Goal: Task Accomplishment & Management: Manage account settings

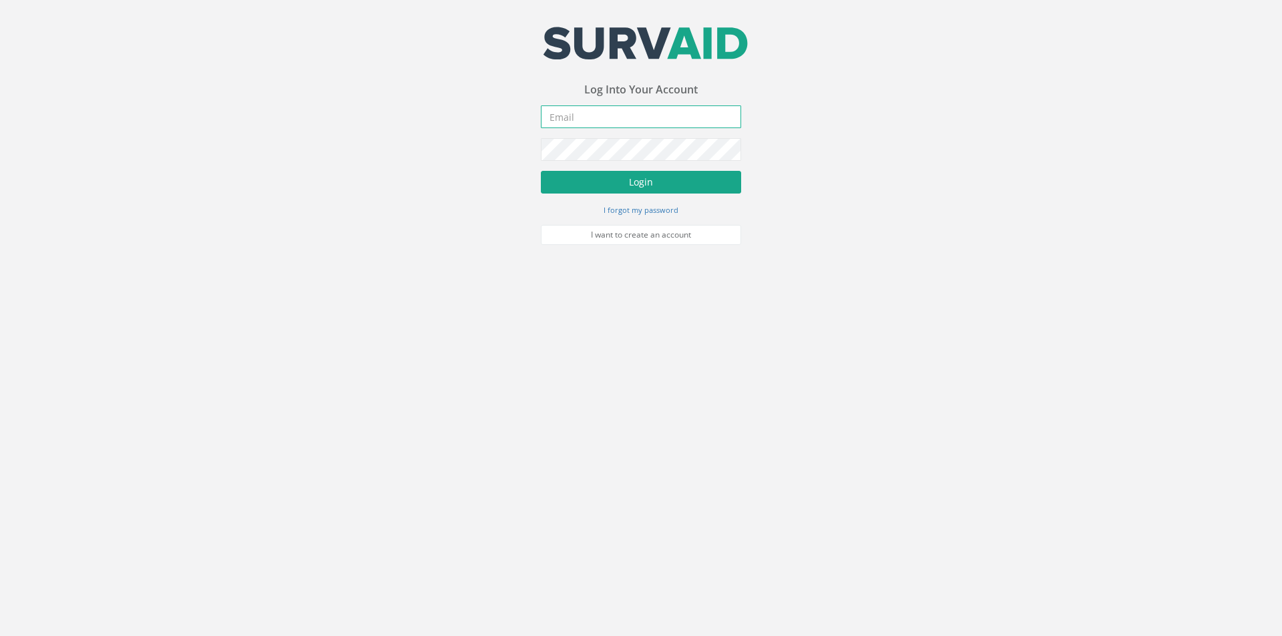
type input "[PERSON_NAME][EMAIL_ADDRESS][PERSON_NAME][DOMAIN_NAME]"
click at [573, 181] on button "Login" at bounding box center [641, 182] width 200 height 23
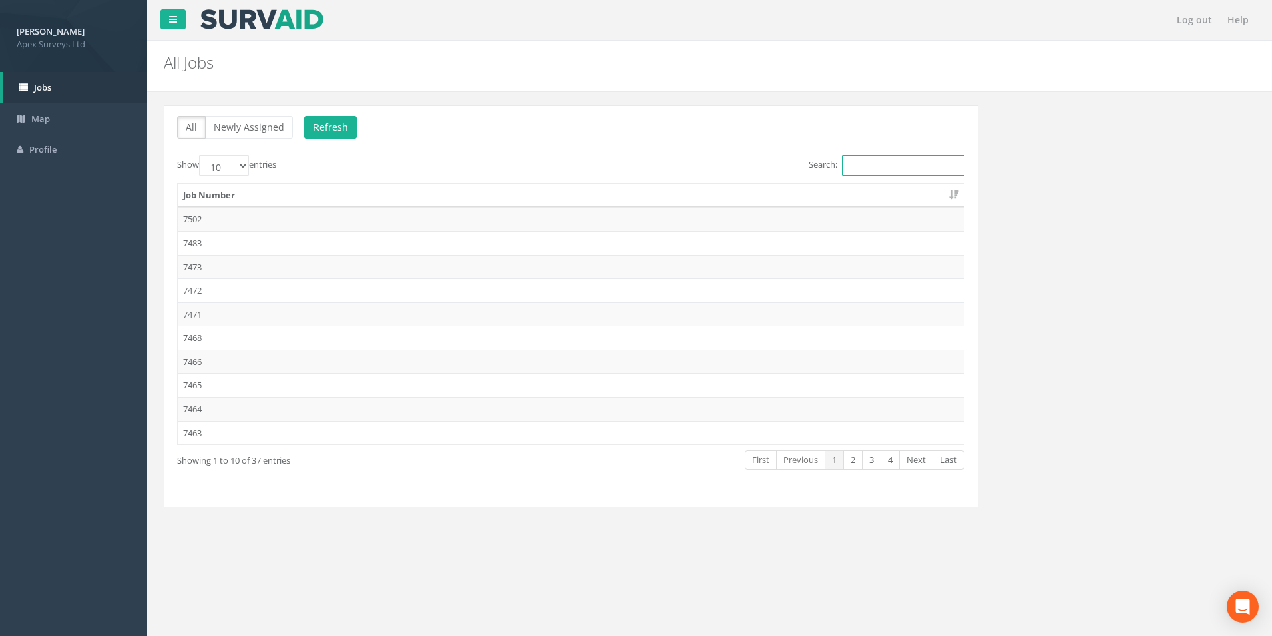
click at [844, 166] on input "Search:" at bounding box center [903, 166] width 122 height 20
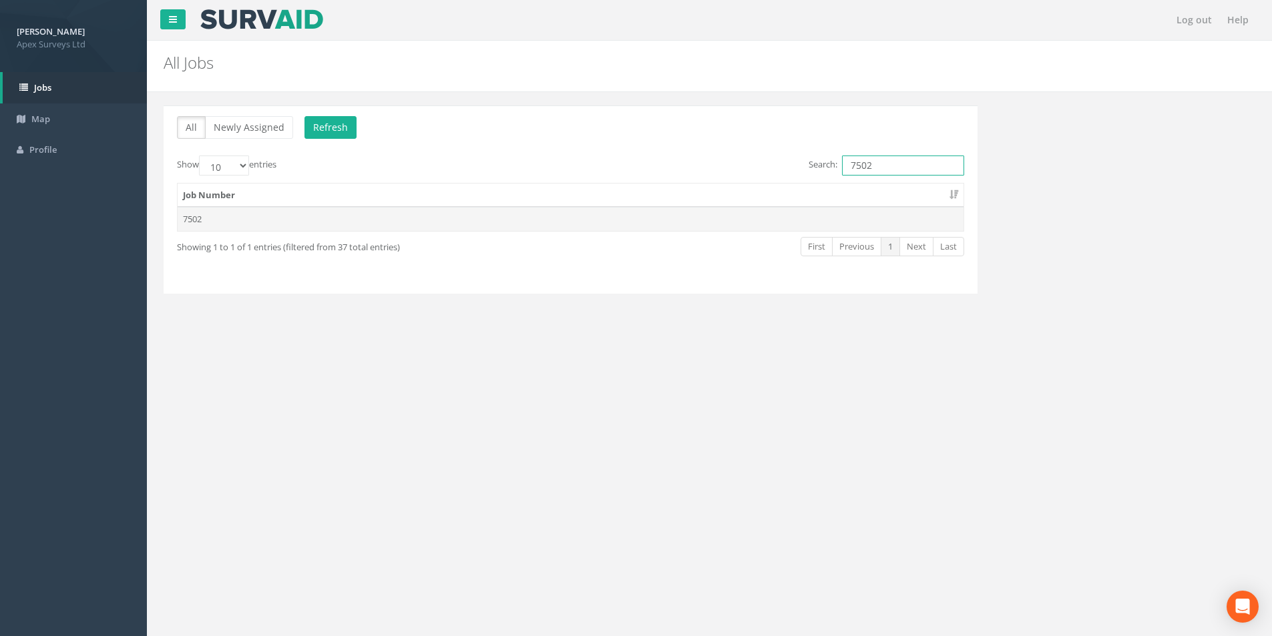
type input "7502"
click at [220, 225] on td "7502" at bounding box center [571, 219] width 786 height 24
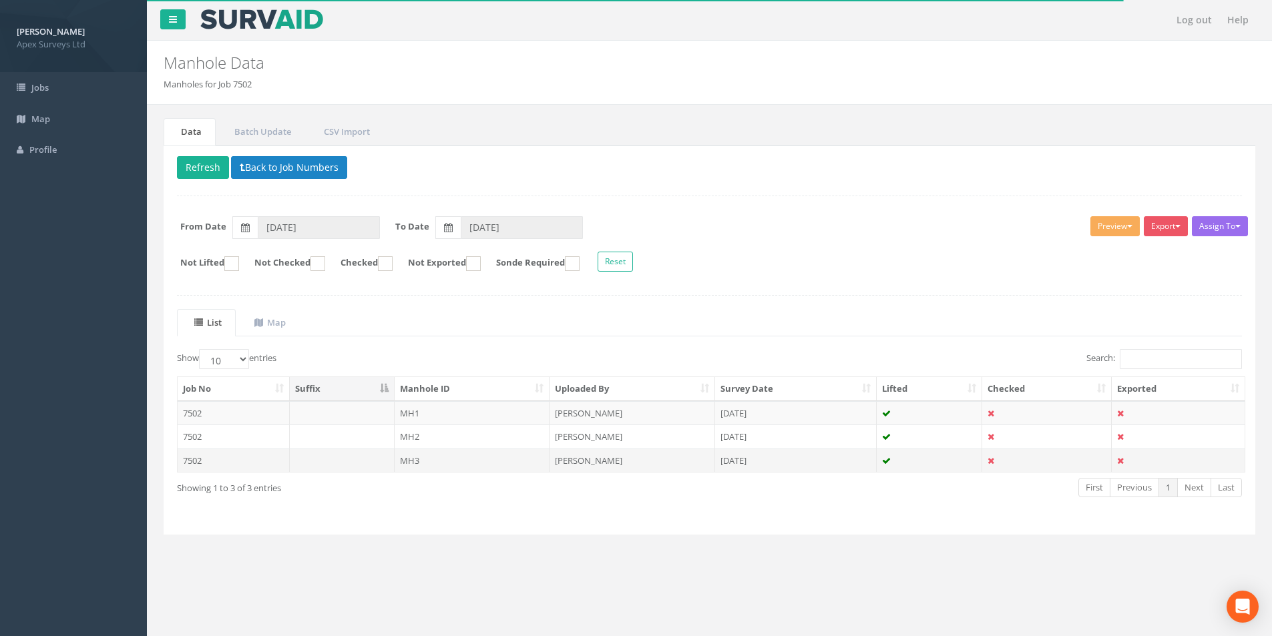
click at [445, 467] on td "MH3" at bounding box center [473, 461] width 156 height 24
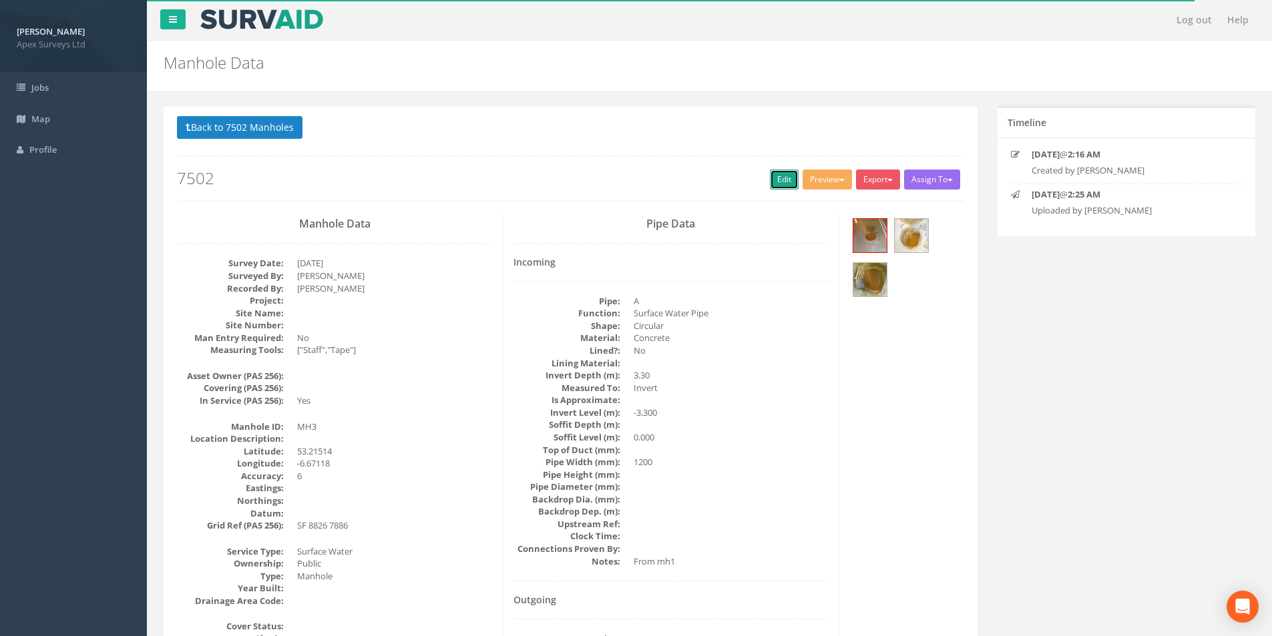
click at [782, 177] on link "Edit" at bounding box center [784, 180] width 29 height 20
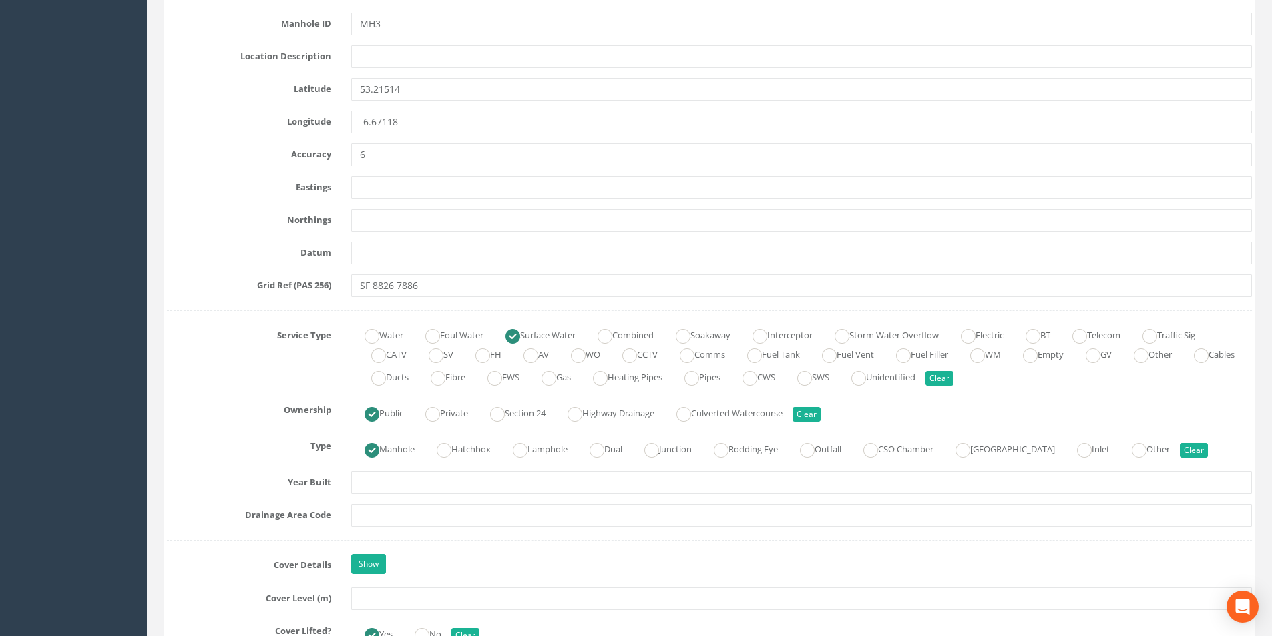
scroll to position [734, 0]
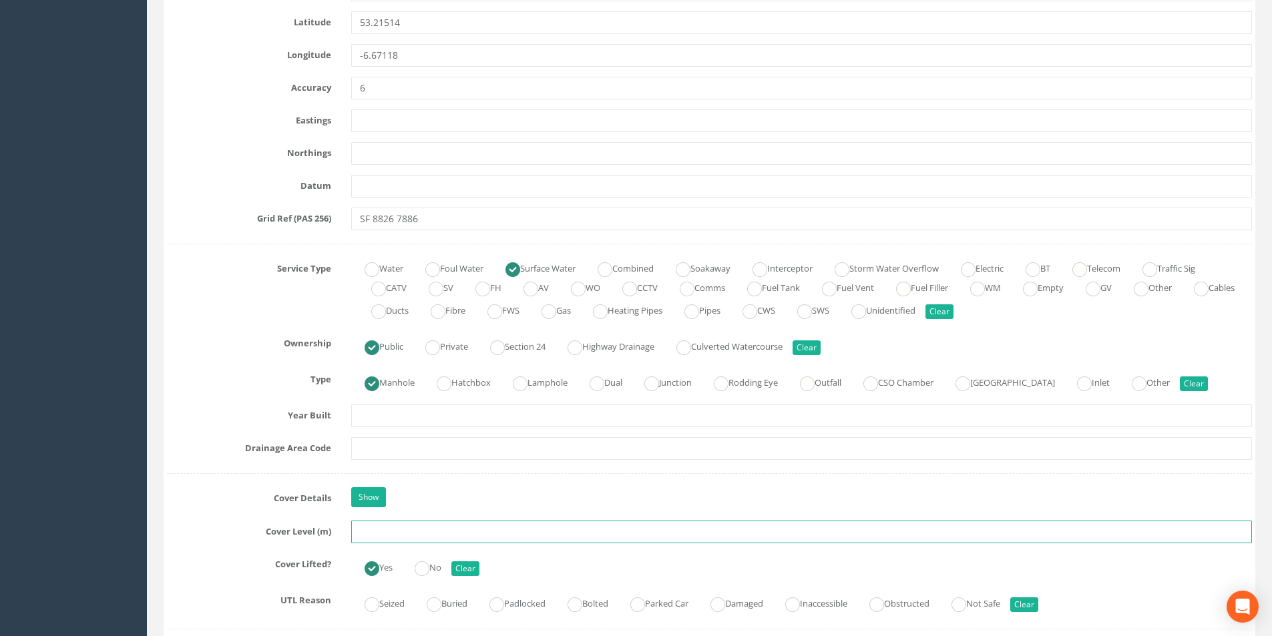
click at [406, 529] on input "text" at bounding box center [801, 532] width 901 height 23
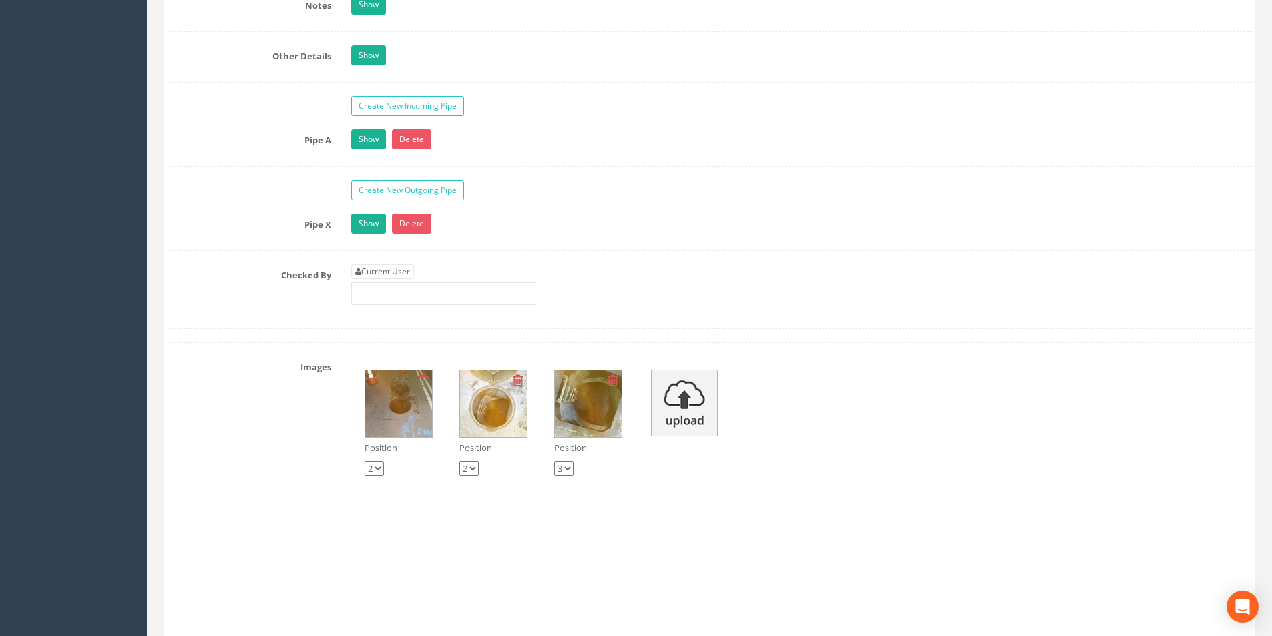
scroll to position [1909, 0]
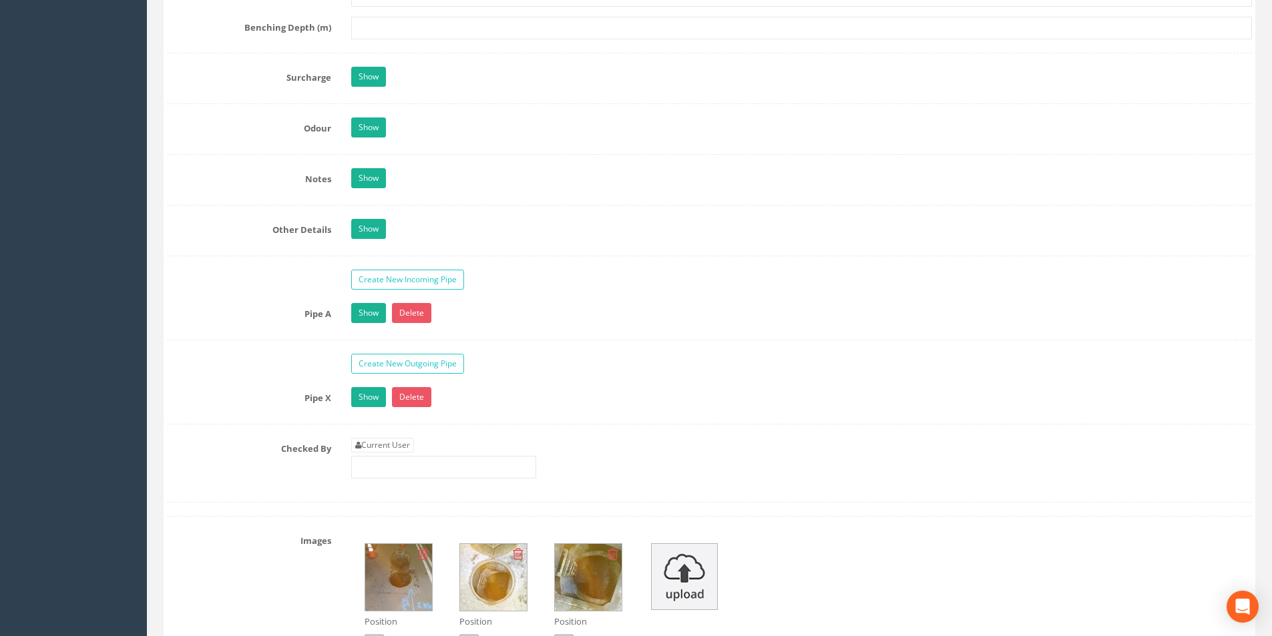
type input "93.73"
click at [401, 444] on link "Current User" at bounding box center [382, 445] width 63 height 15
type input "[PERSON_NAME]"
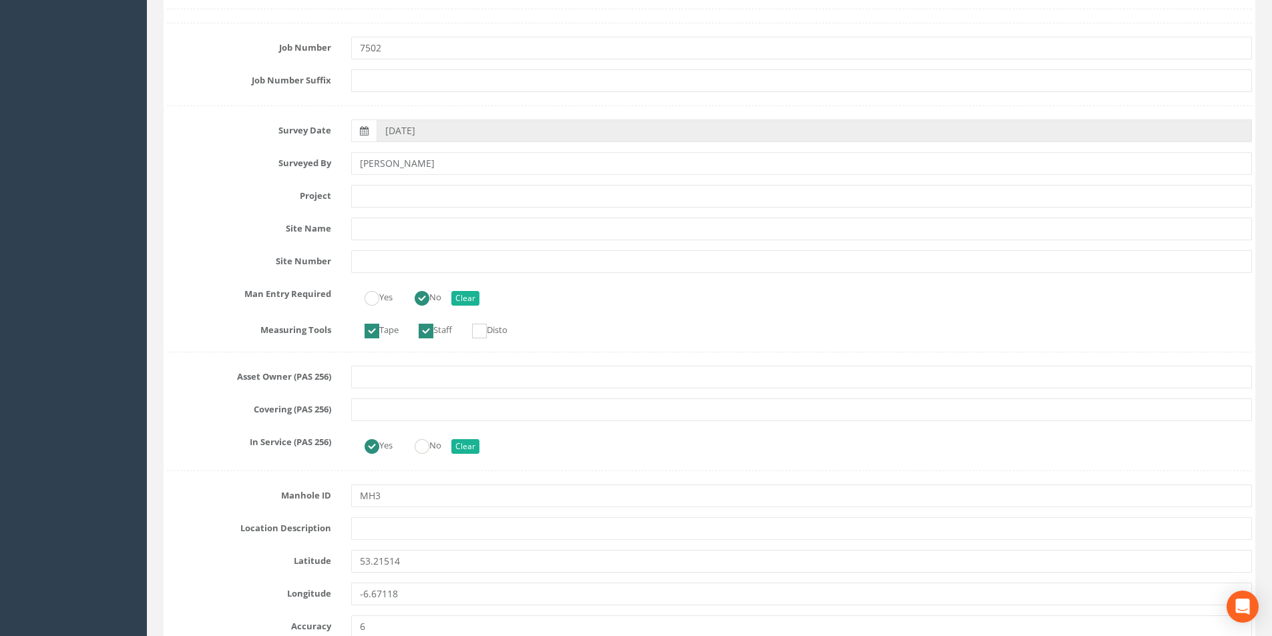
scroll to position [0, 0]
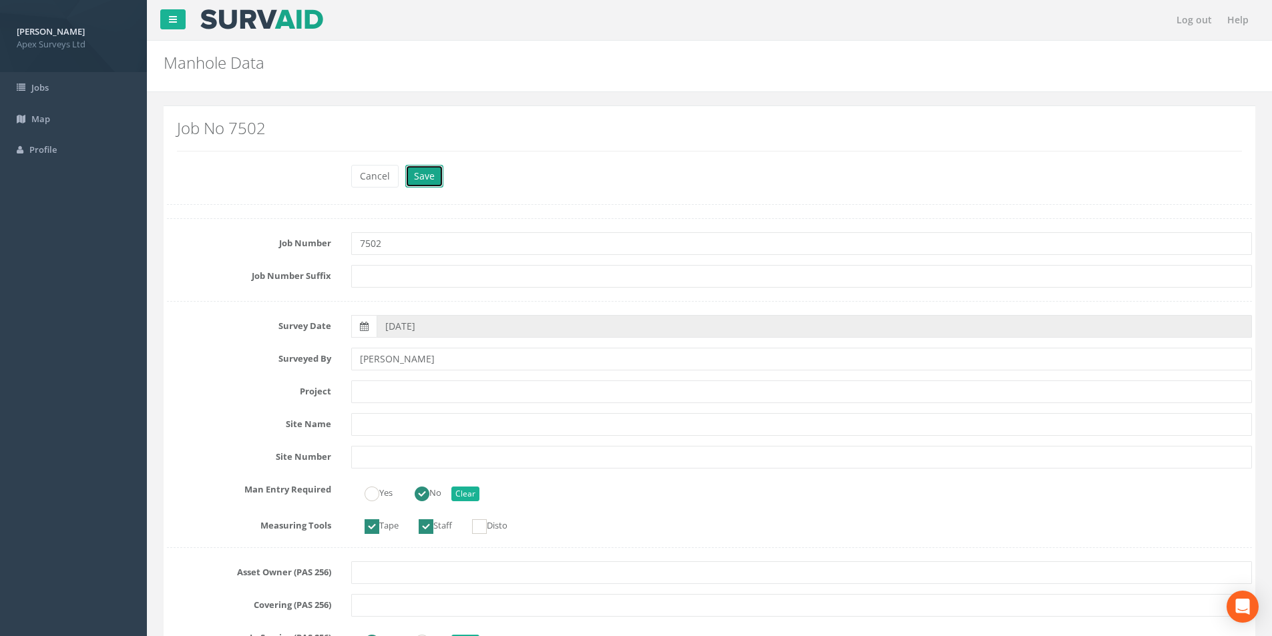
click at [420, 181] on button "Save" at bounding box center [424, 176] width 38 height 23
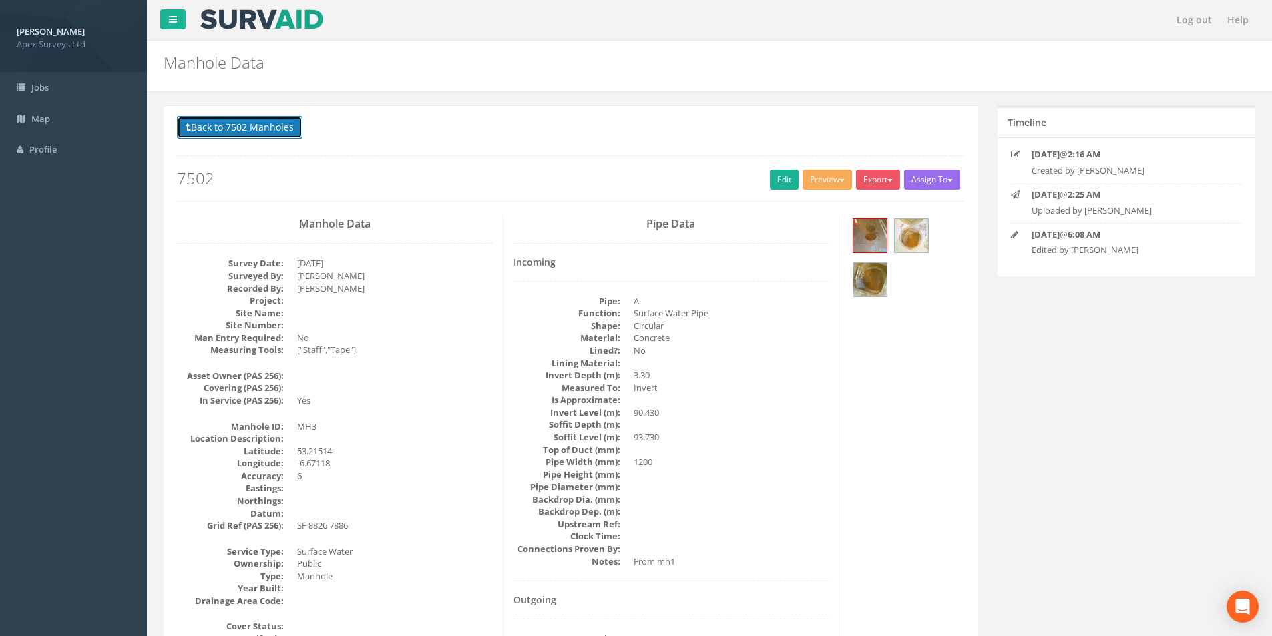
click at [204, 136] on button "Back to 7502 Manholes" at bounding box center [239, 127] width 125 height 23
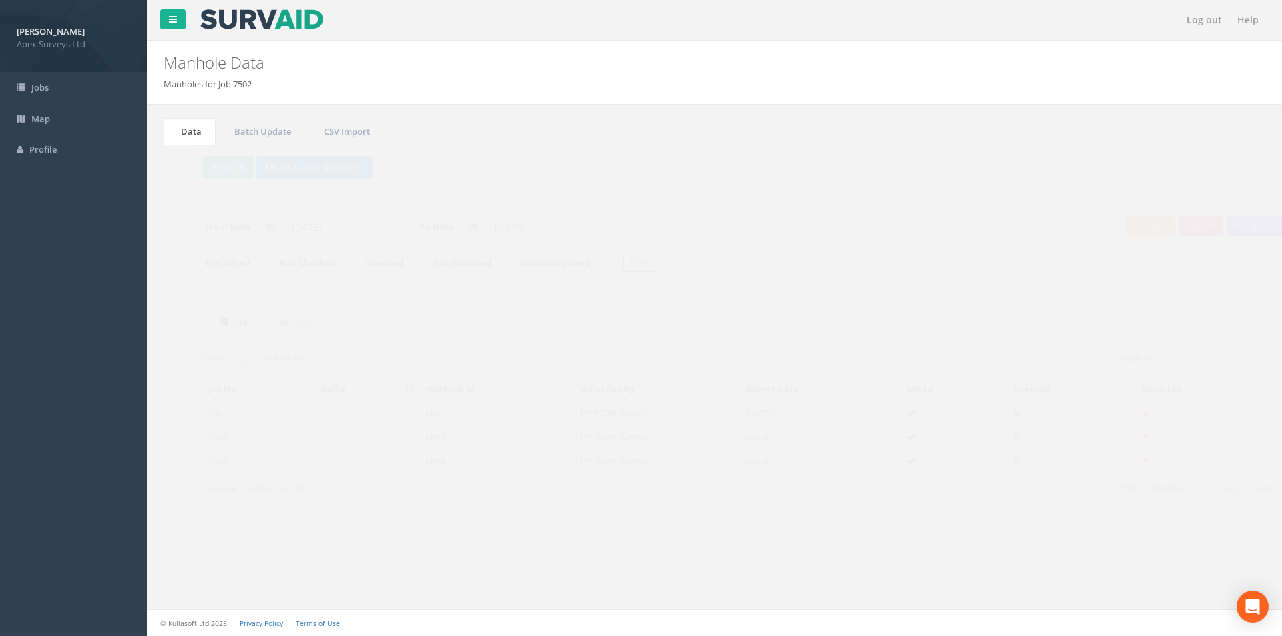
click at [454, 411] on td "MH1" at bounding box center [473, 413] width 156 height 24
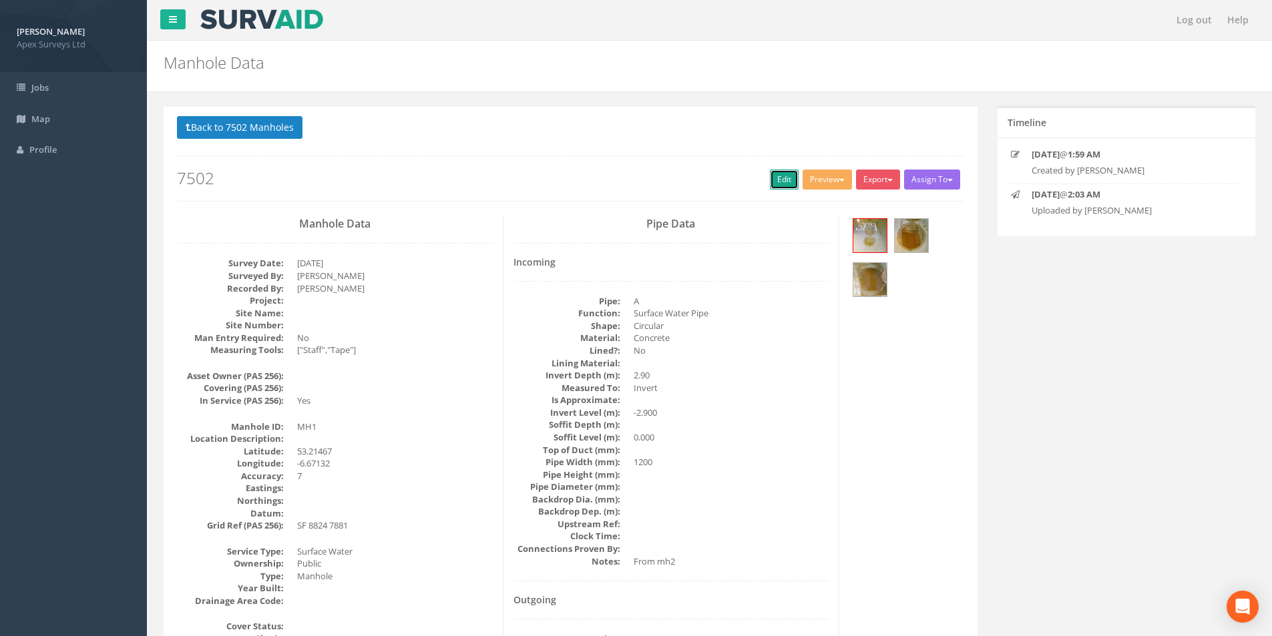
click at [775, 186] on link "Edit" at bounding box center [784, 180] width 29 height 20
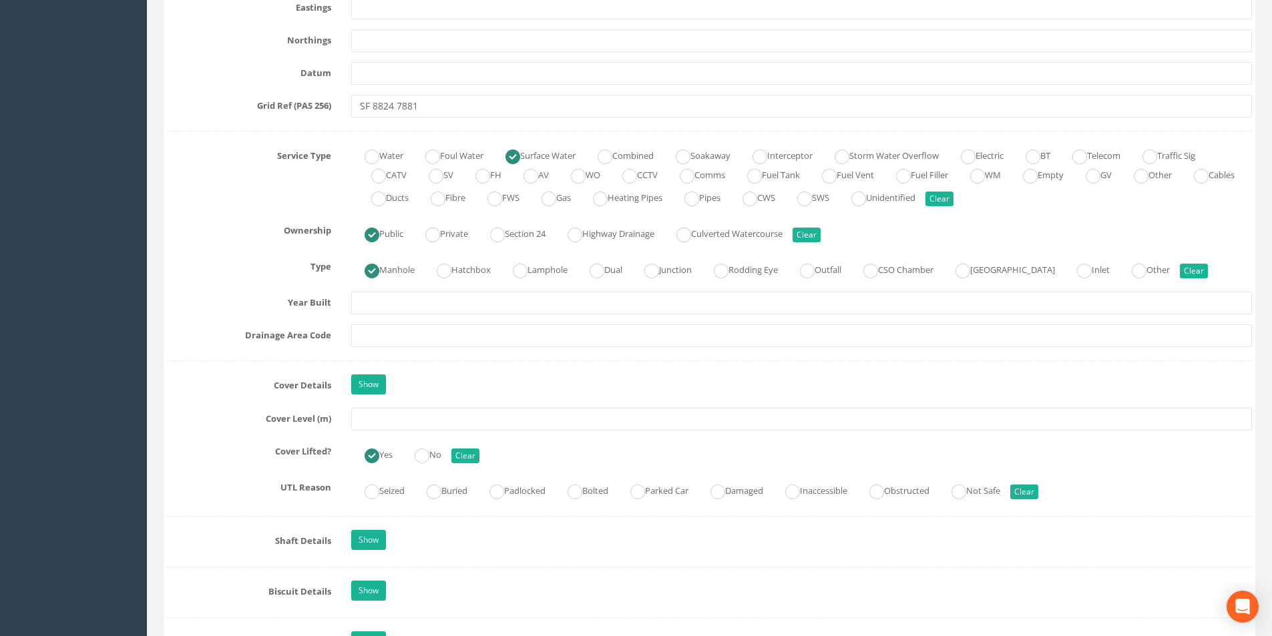
scroll to position [868, 0]
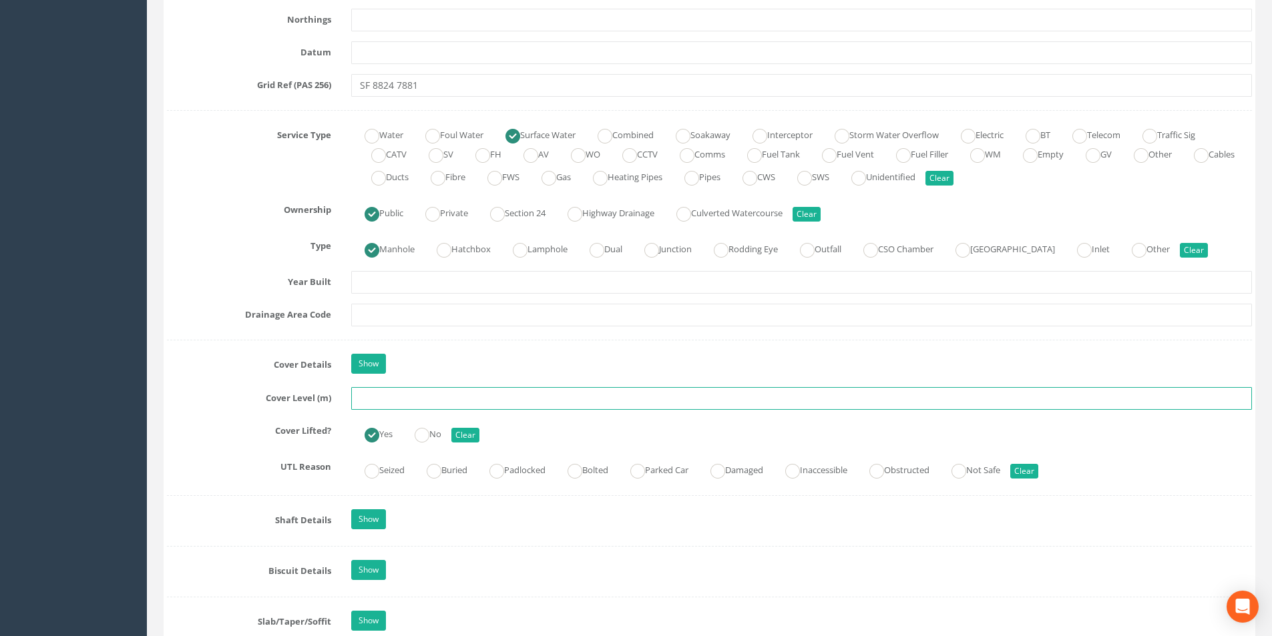
click at [409, 397] on input "text" at bounding box center [801, 398] width 901 height 23
type input "93.23"
click at [424, 313] on input "text" at bounding box center [801, 315] width 901 height 23
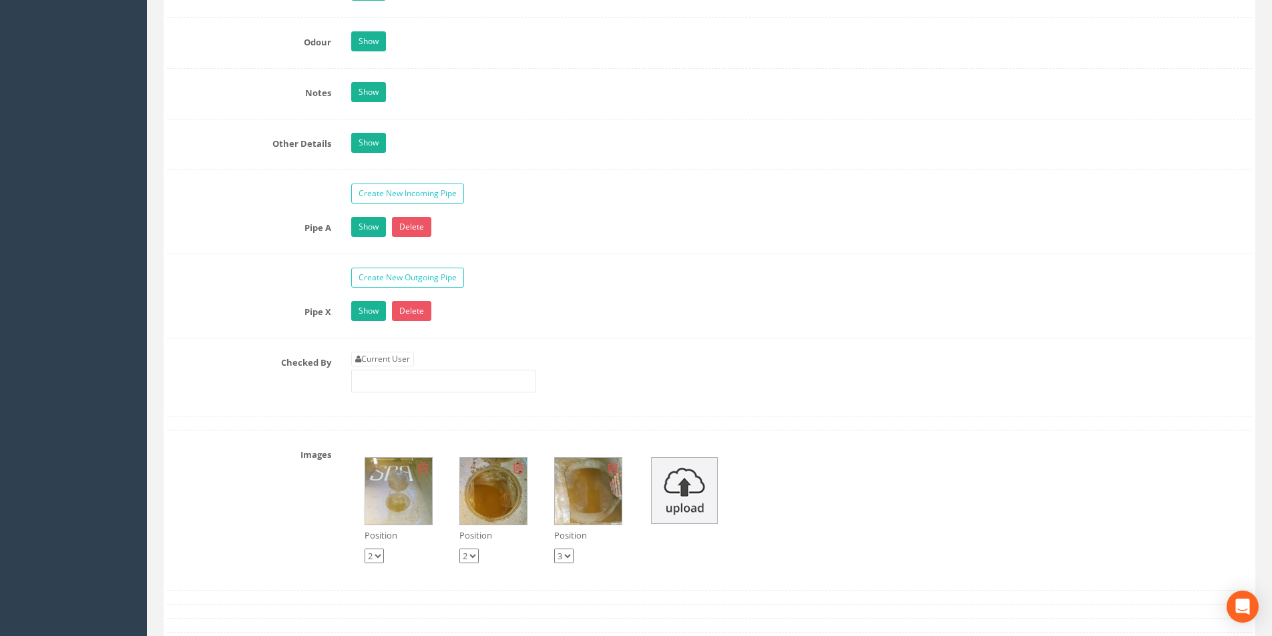
scroll to position [2270, 0]
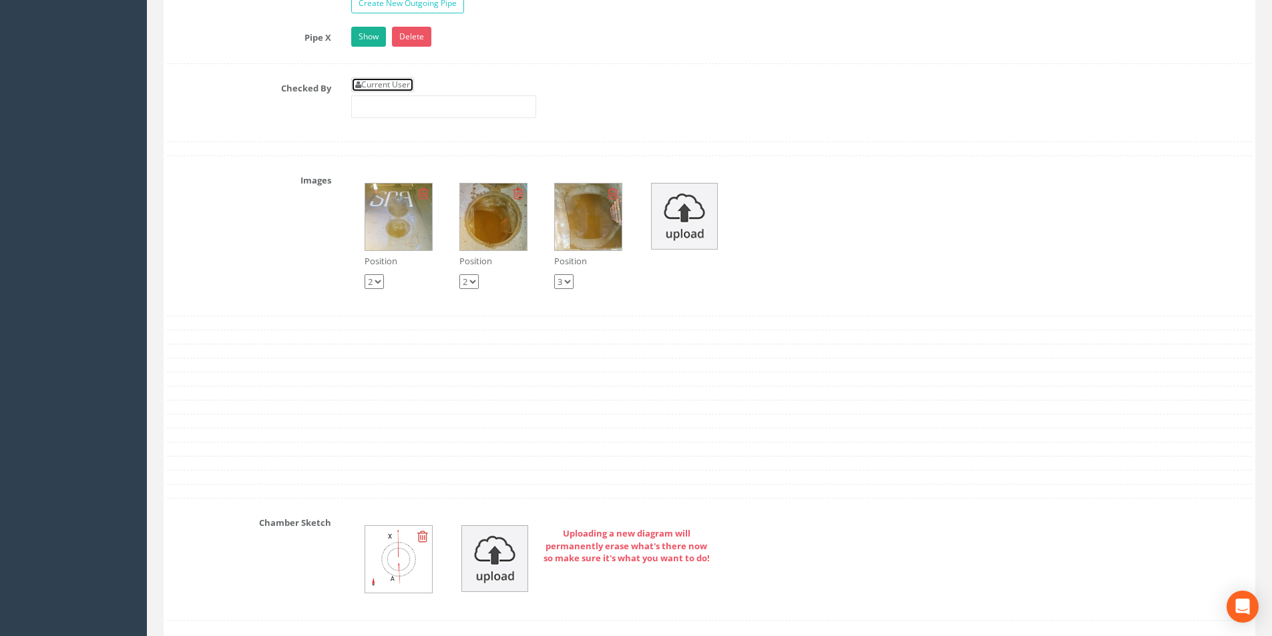
click at [389, 82] on link "Current User" at bounding box center [382, 84] width 63 height 15
type input "[PERSON_NAME]"
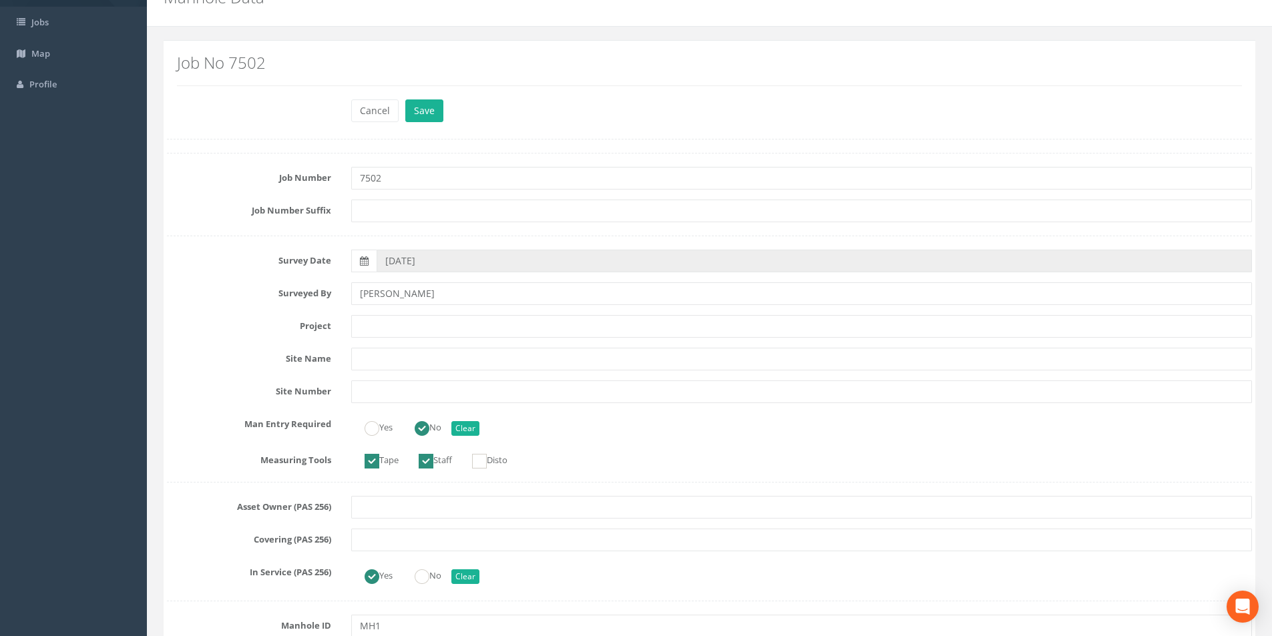
scroll to position [0, 0]
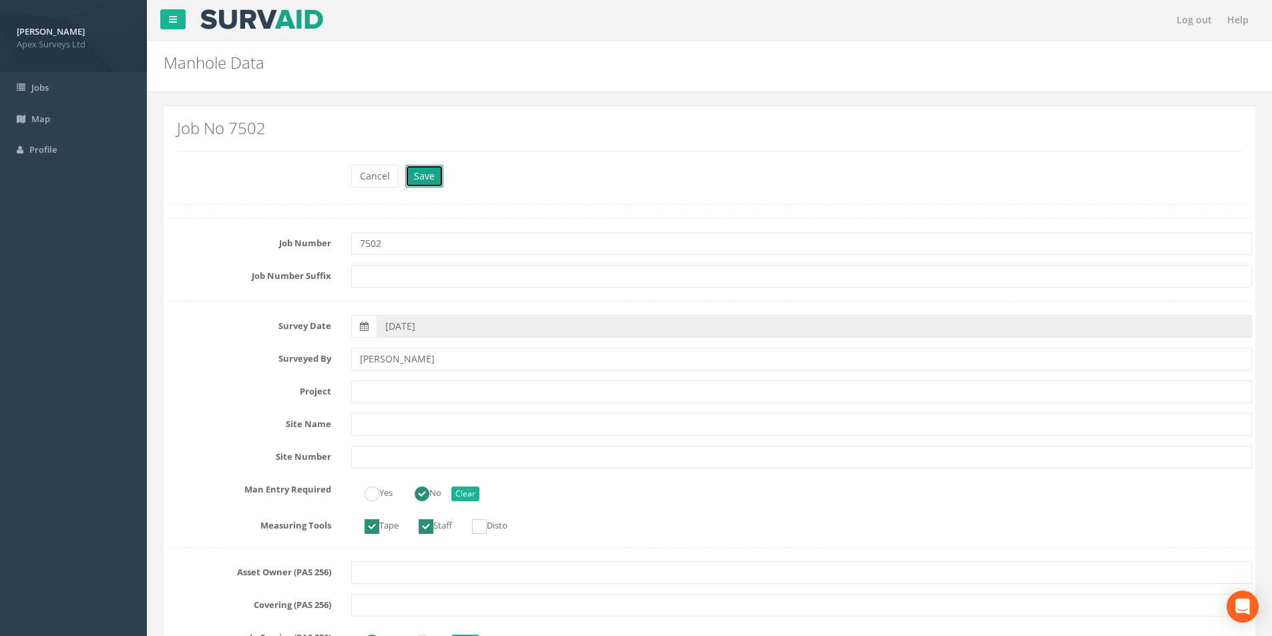
click at [430, 177] on button "Save" at bounding box center [424, 176] width 38 height 23
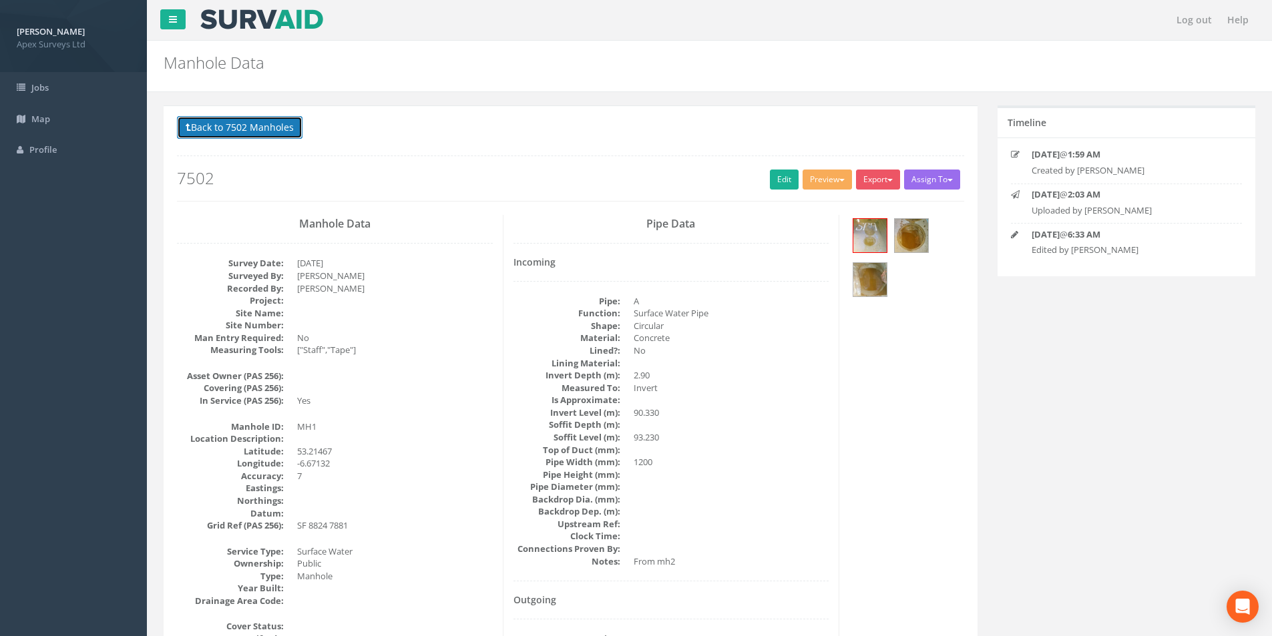
click at [247, 123] on button "Back to 7502 Manholes" at bounding box center [239, 127] width 125 height 23
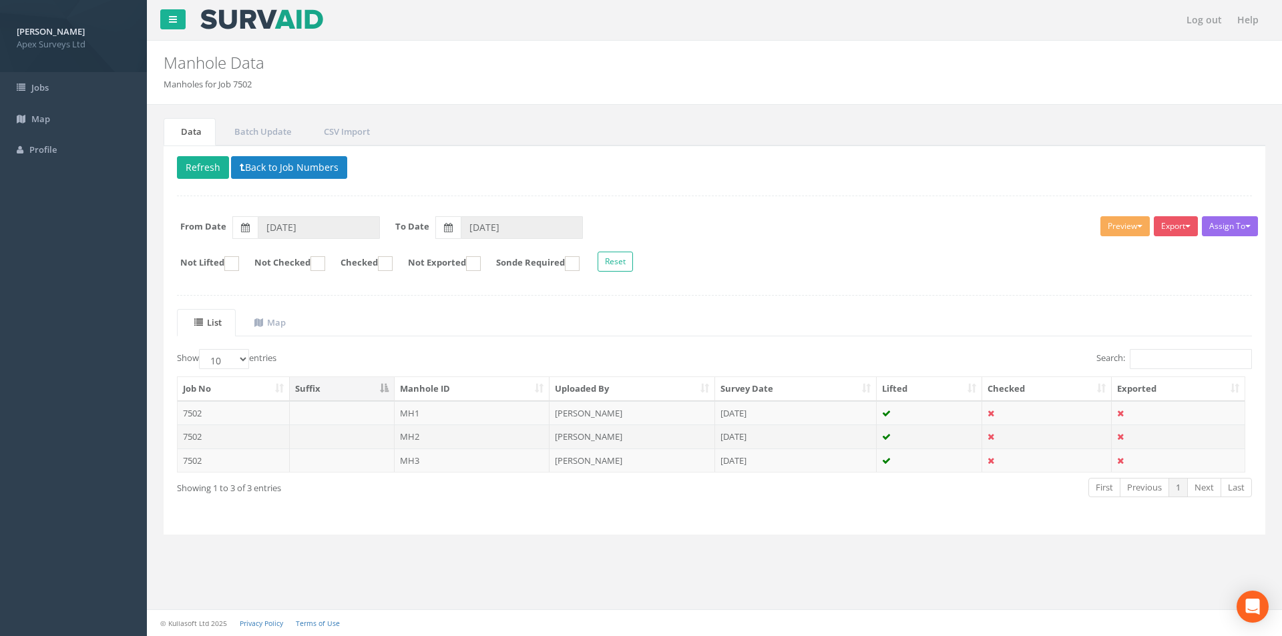
click at [435, 437] on td "MH2" at bounding box center [473, 437] width 156 height 24
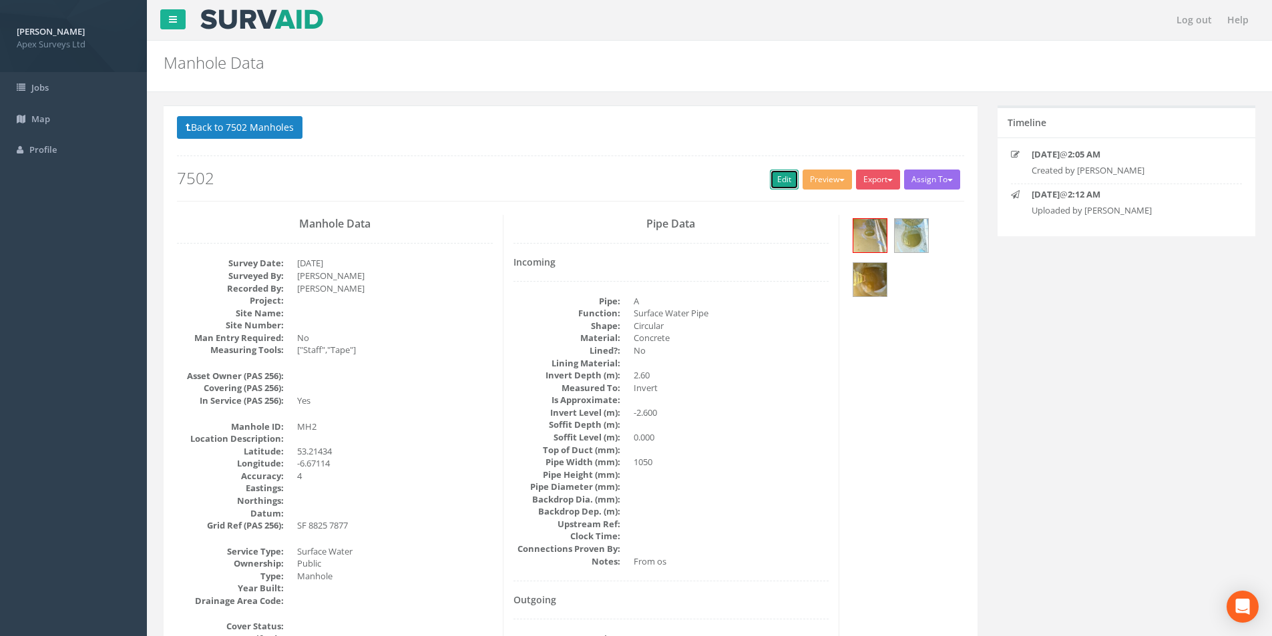
click at [771, 185] on link "Edit" at bounding box center [784, 180] width 29 height 20
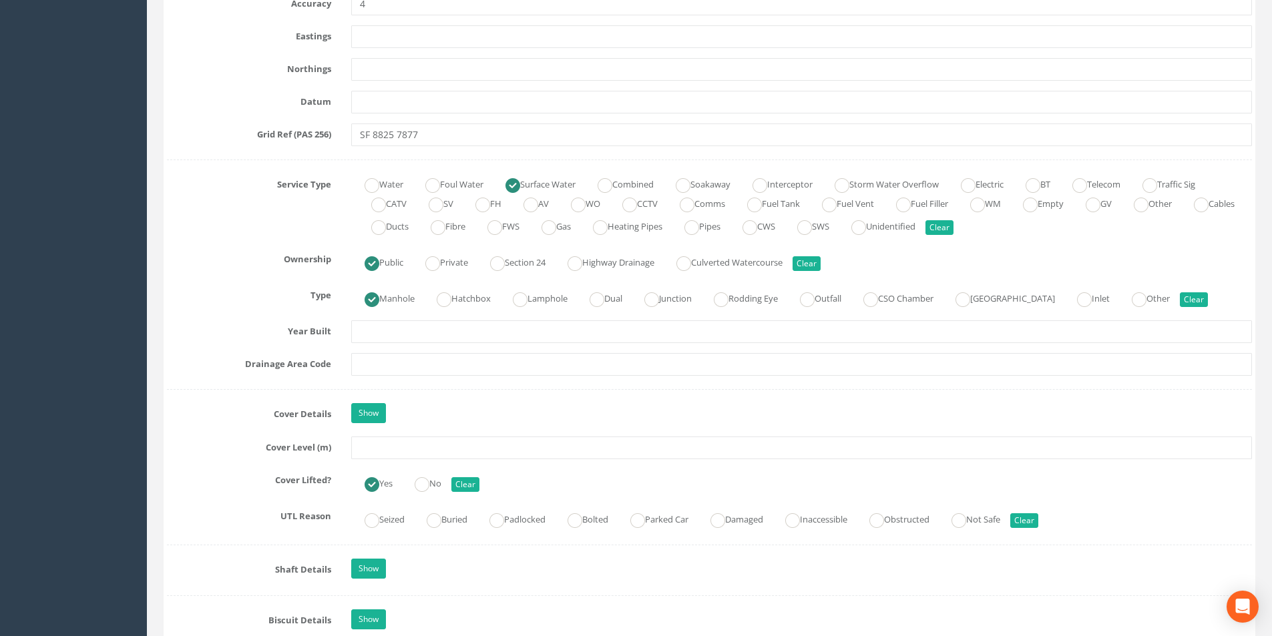
scroll to position [868, 0]
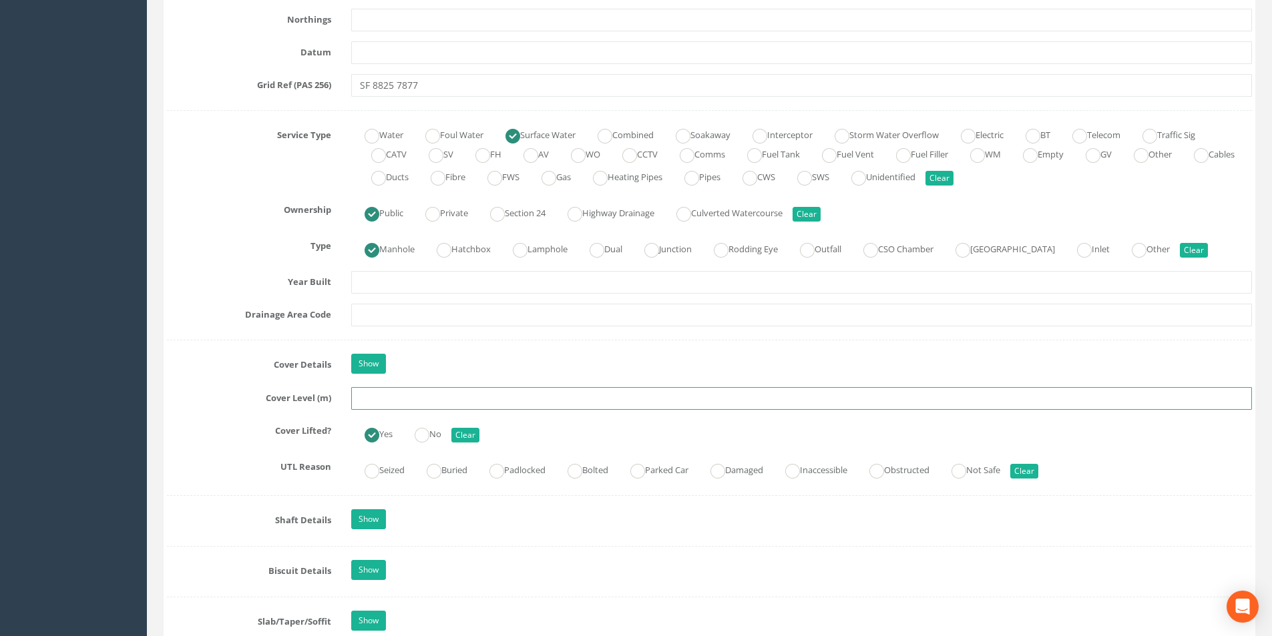
click at [397, 402] on input "text" at bounding box center [801, 398] width 901 height 23
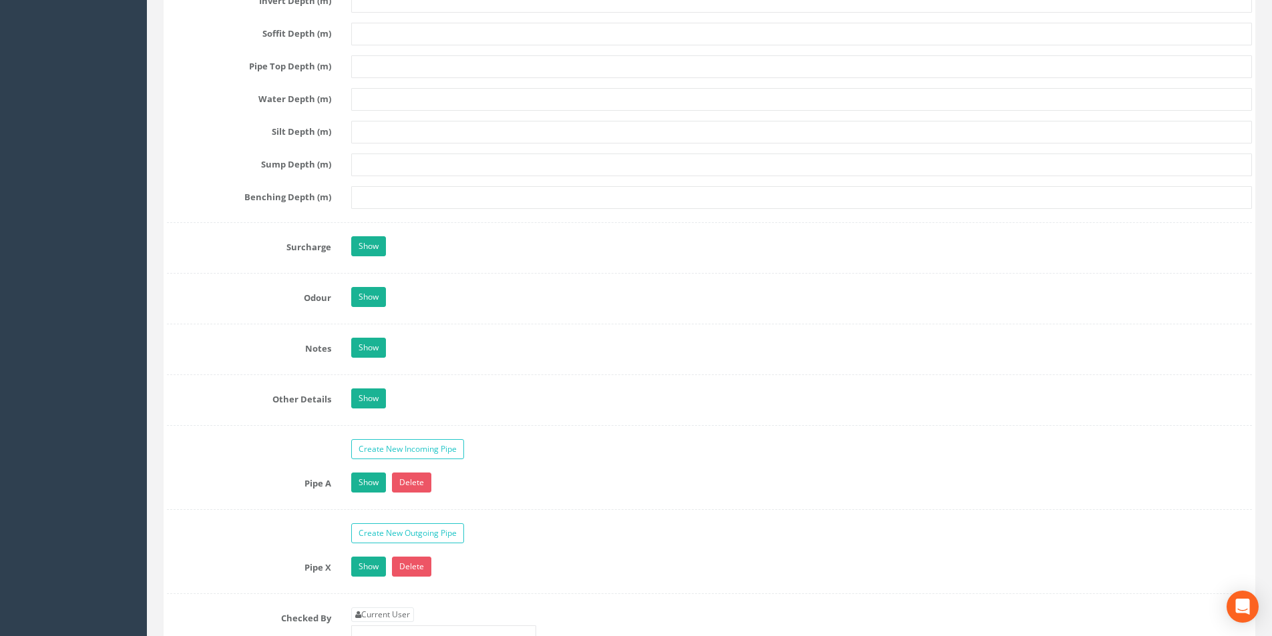
scroll to position [1936, 0]
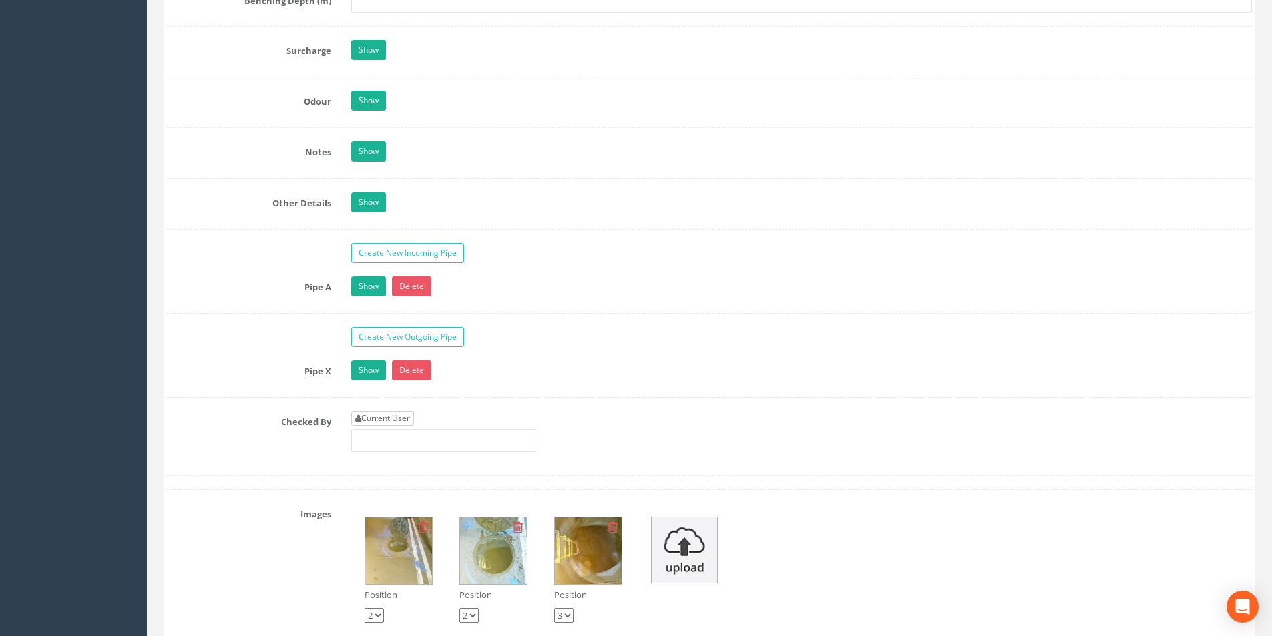
type input "92.94"
click at [404, 415] on link "Current User" at bounding box center [382, 418] width 63 height 15
type input "[PERSON_NAME]"
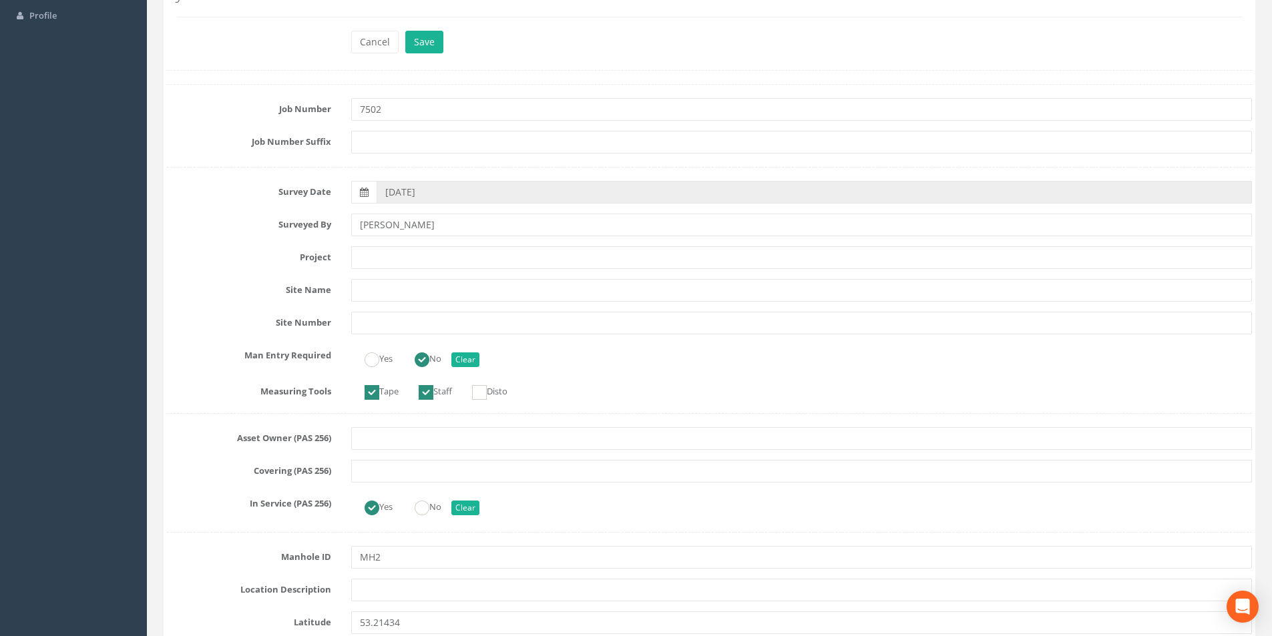
scroll to position [0, 0]
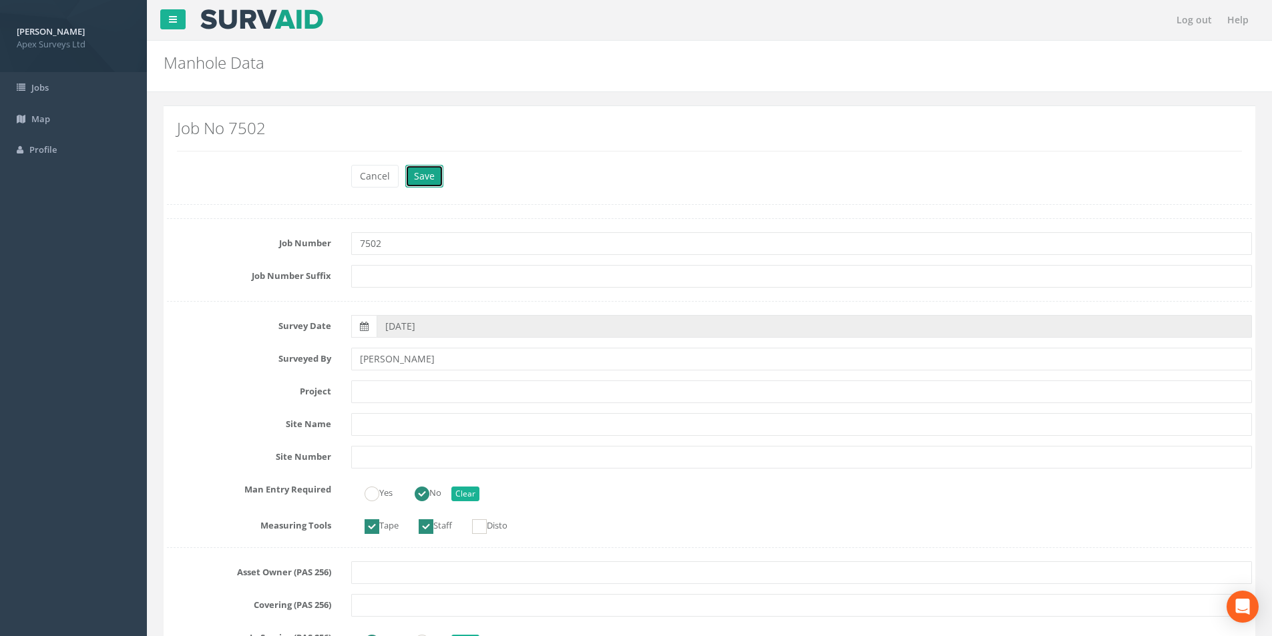
click at [422, 180] on button "Save" at bounding box center [424, 176] width 38 height 23
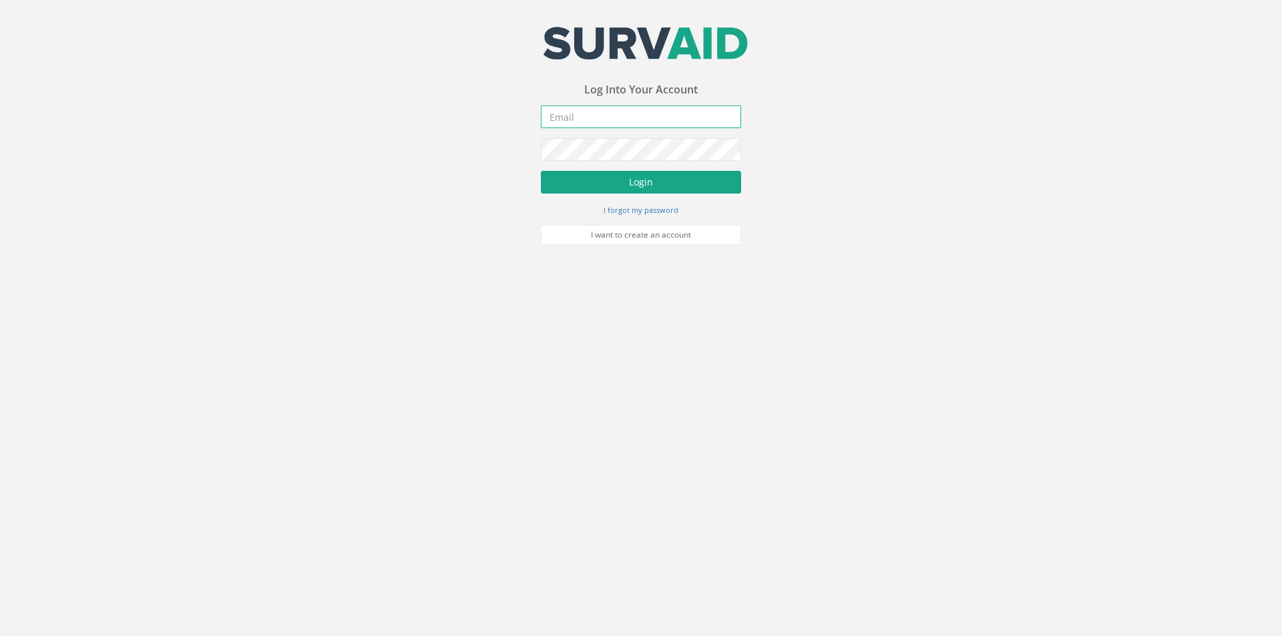
type input "[PERSON_NAME][EMAIL_ADDRESS][PERSON_NAME][DOMAIN_NAME]"
click at [705, 182] on button "Login" at bounding box center [641, 182] width 200 height 23
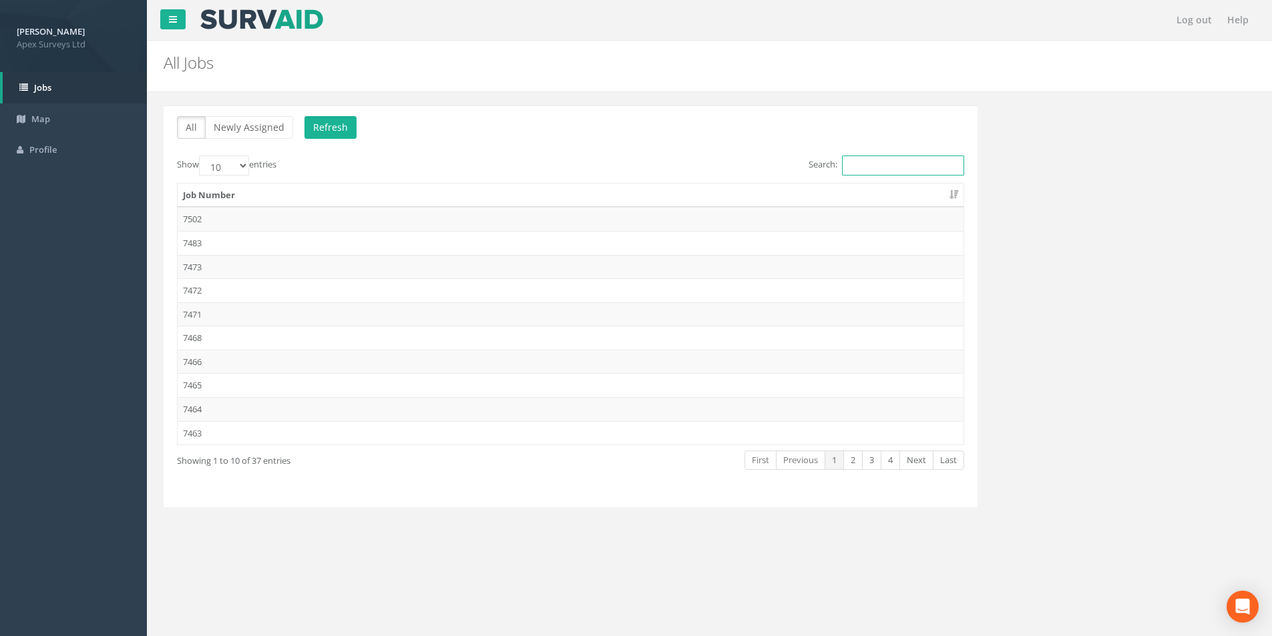
click at [882, 169] on input "Search:" at bounding box center [903, 166] width 122 height 20
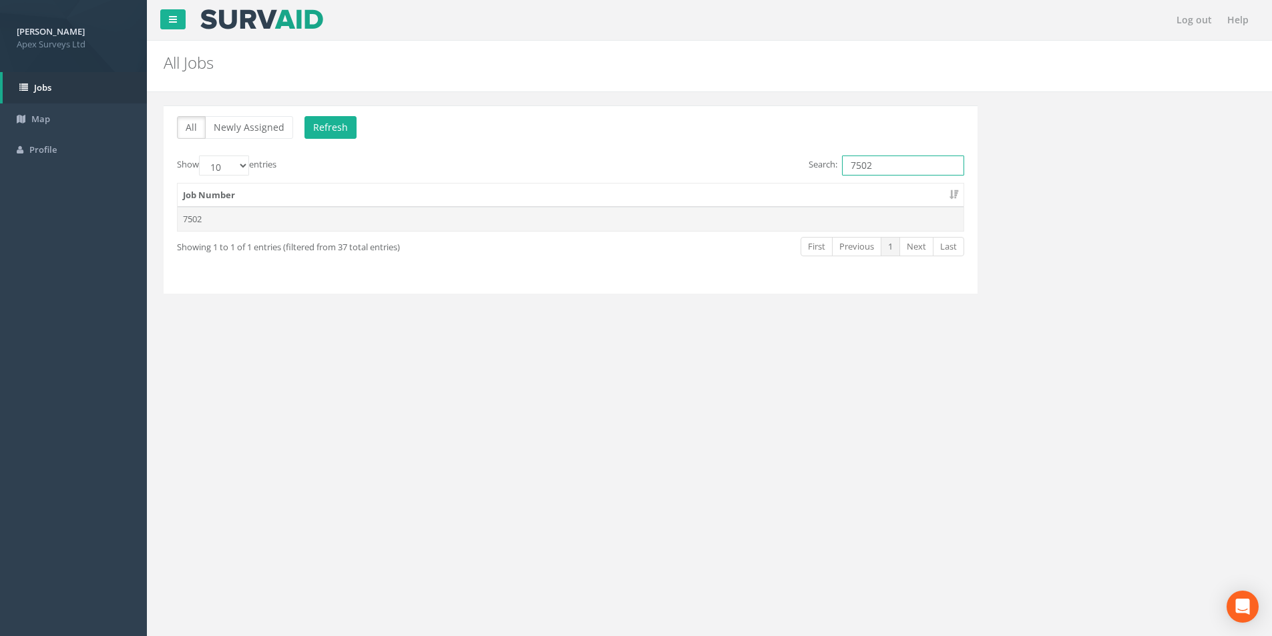
type input "7502"
click at [563, 223] on td "7502" at bounding box center [571, 219] width 786 height 24
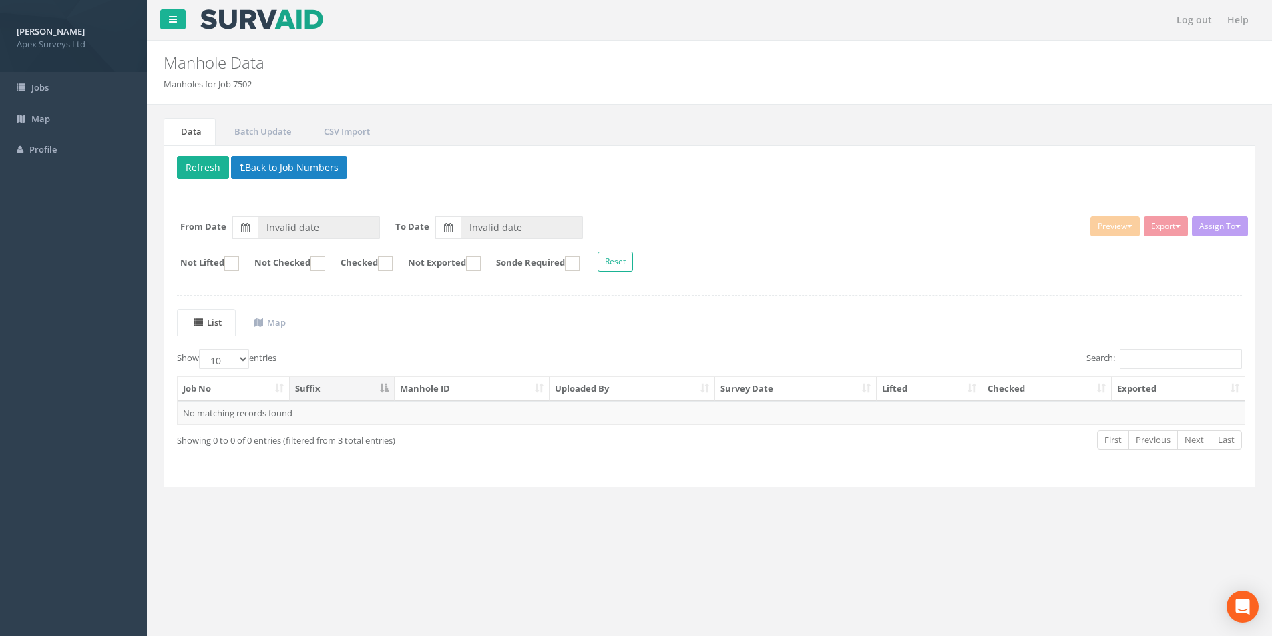
type input "[DATE]"
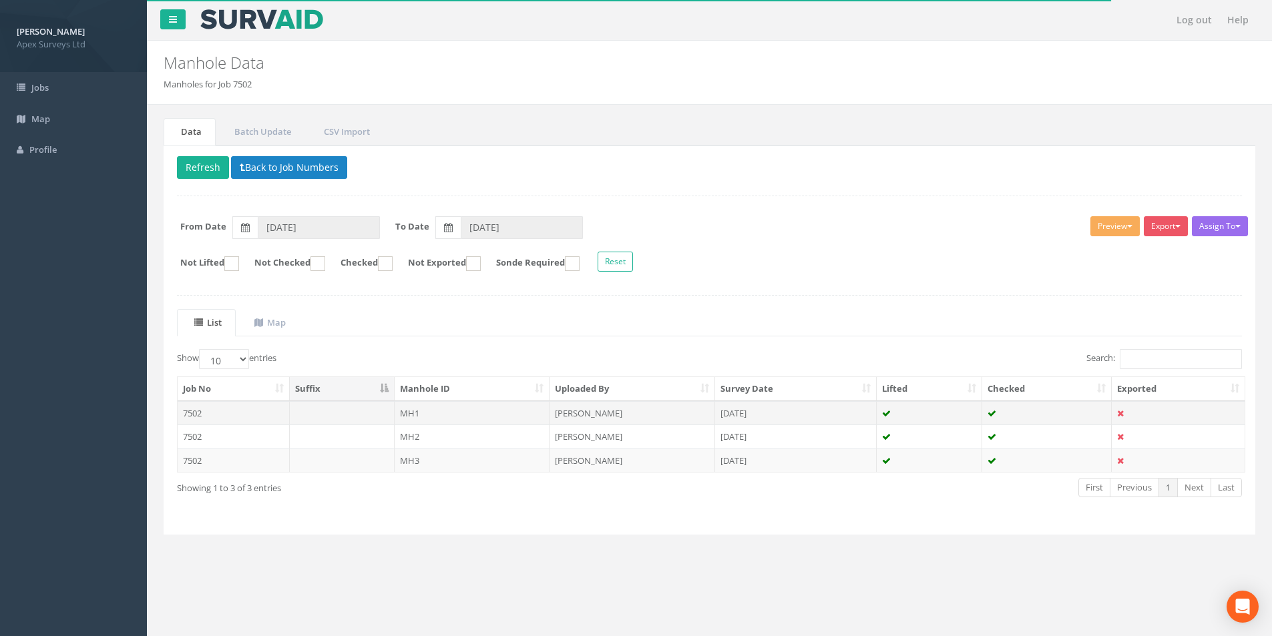
click at [374, 415] on td at bounding box center [342, 413] width 105 height 24
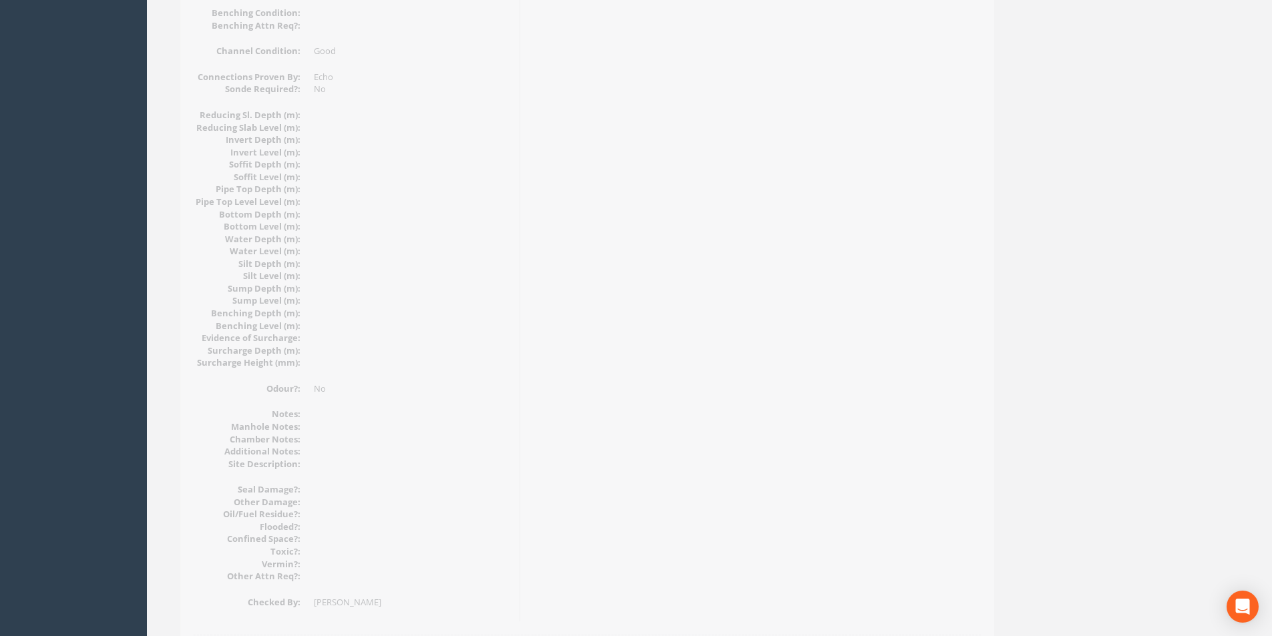
scroll to position [1423, 0]
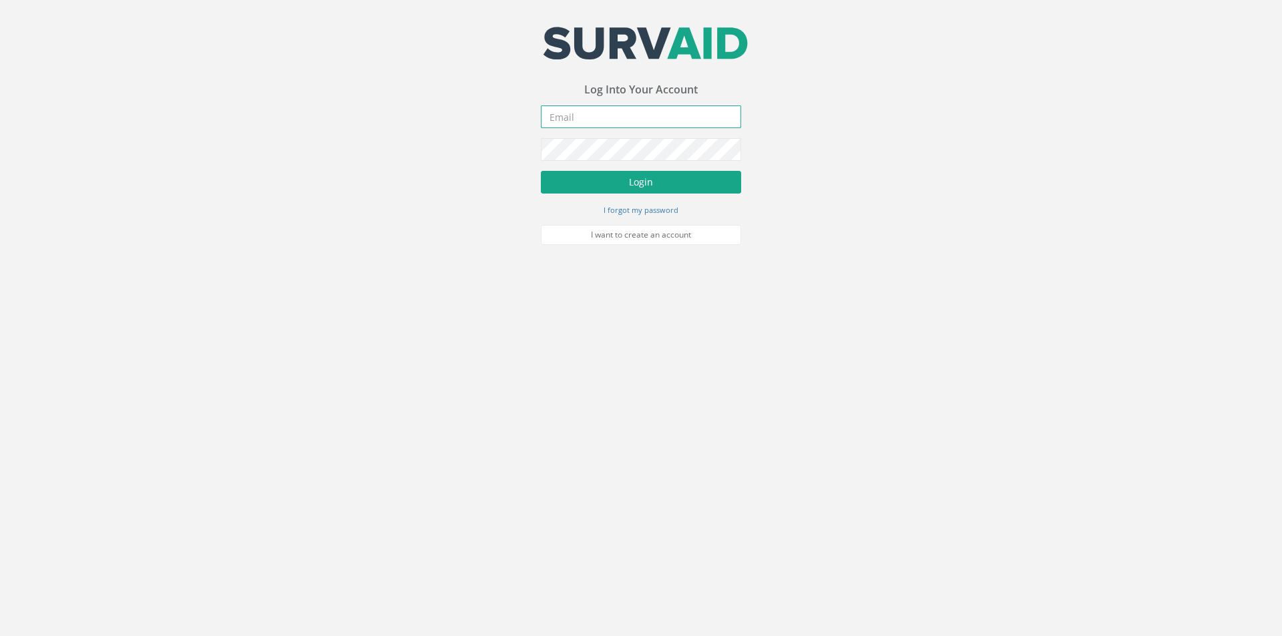
type input "[PERSON_NAME][EMAIL_ADDRESS][PERSON_NAME][DOMAIN_NAME]"
click at [623, 183] on button "Login" at bounding box center [641, 182] width 200 height 23
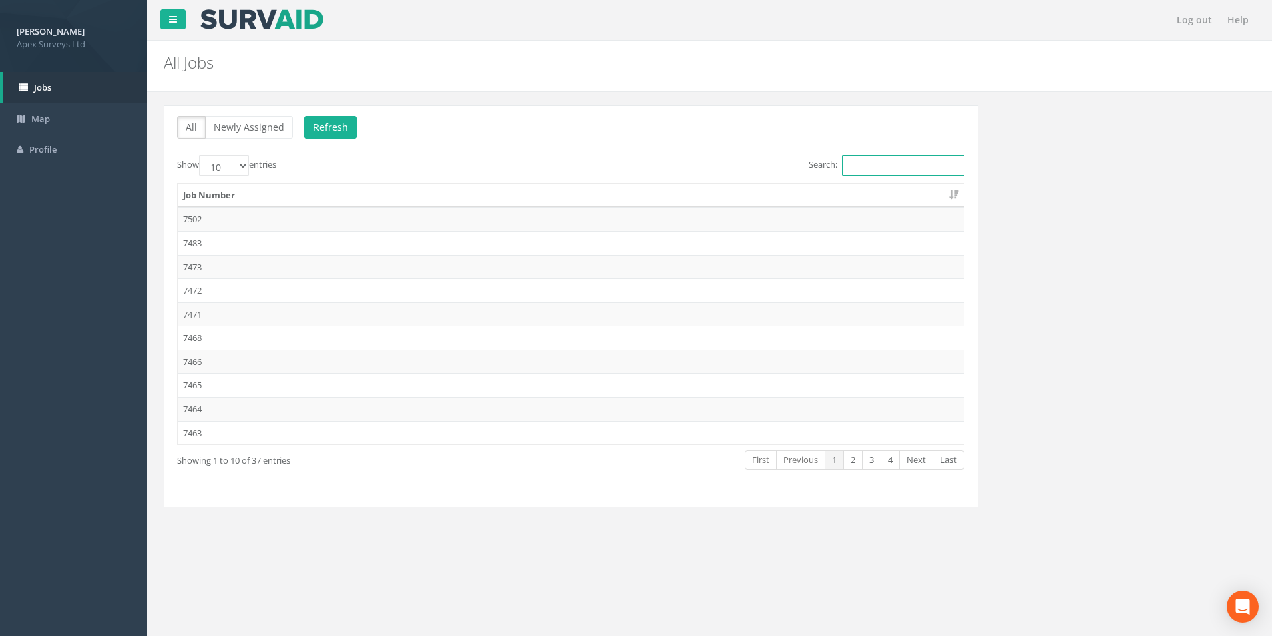
click at [864, 165] on input "Search:" at bounding box center [903, 166] width 122 height 20
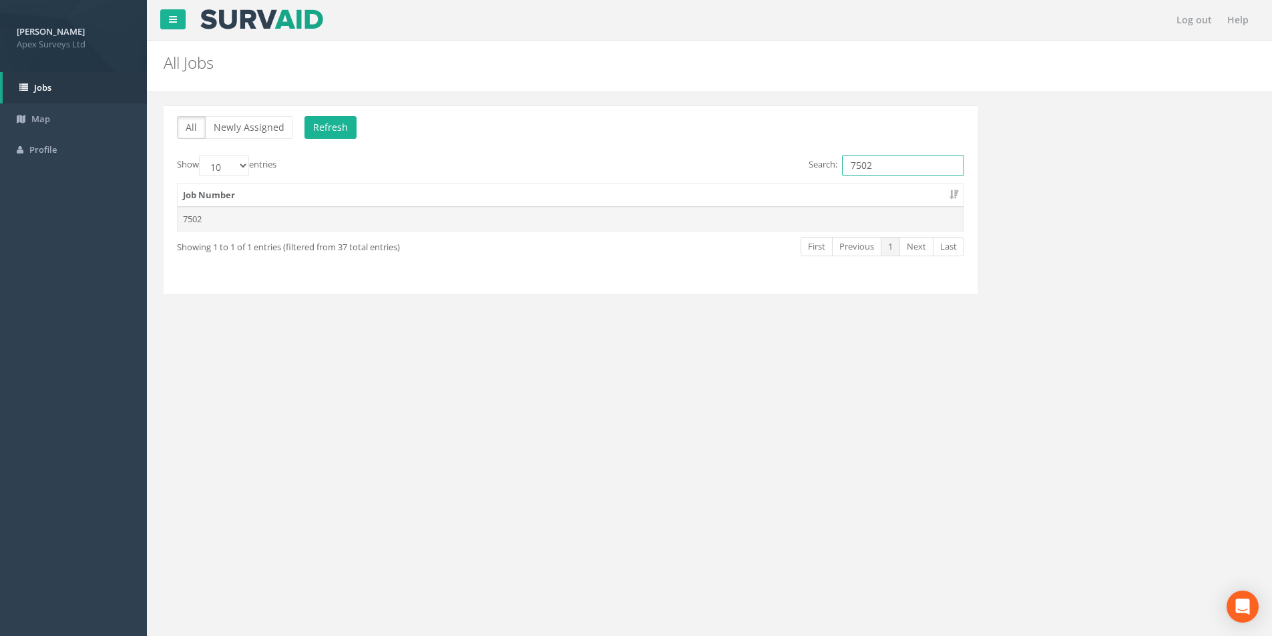
type input "7502"
click at [534, 220] on td "7502" at bounding box center [571, 219] width 786 height 24
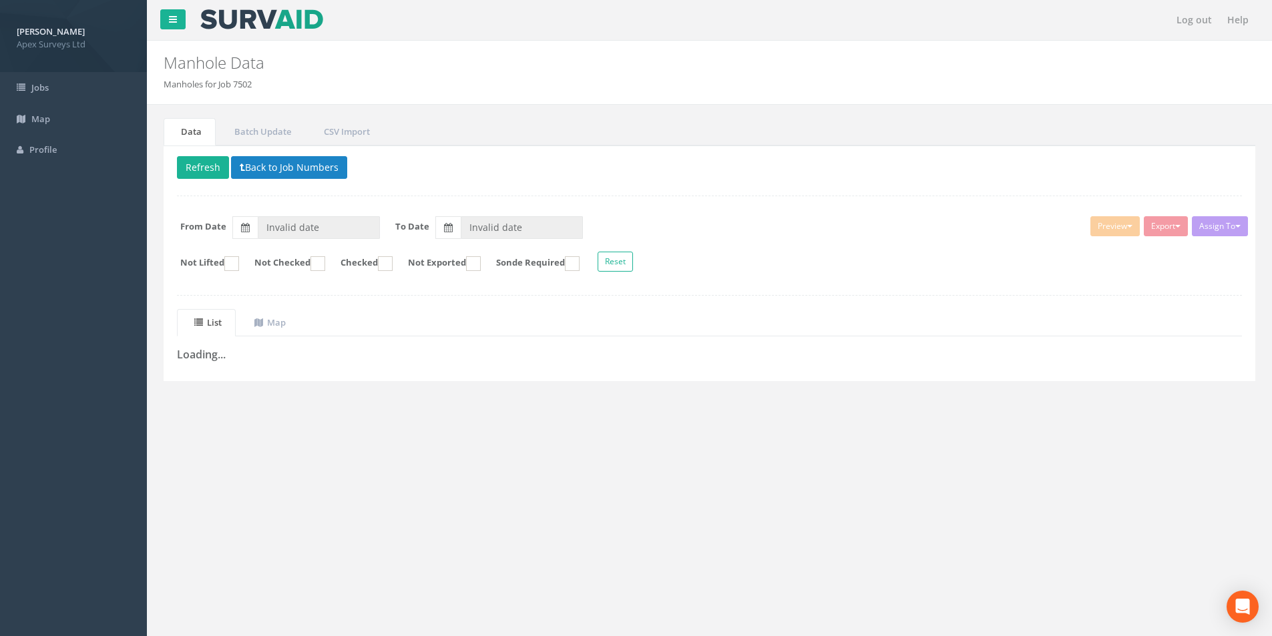
type input "[DATE]"
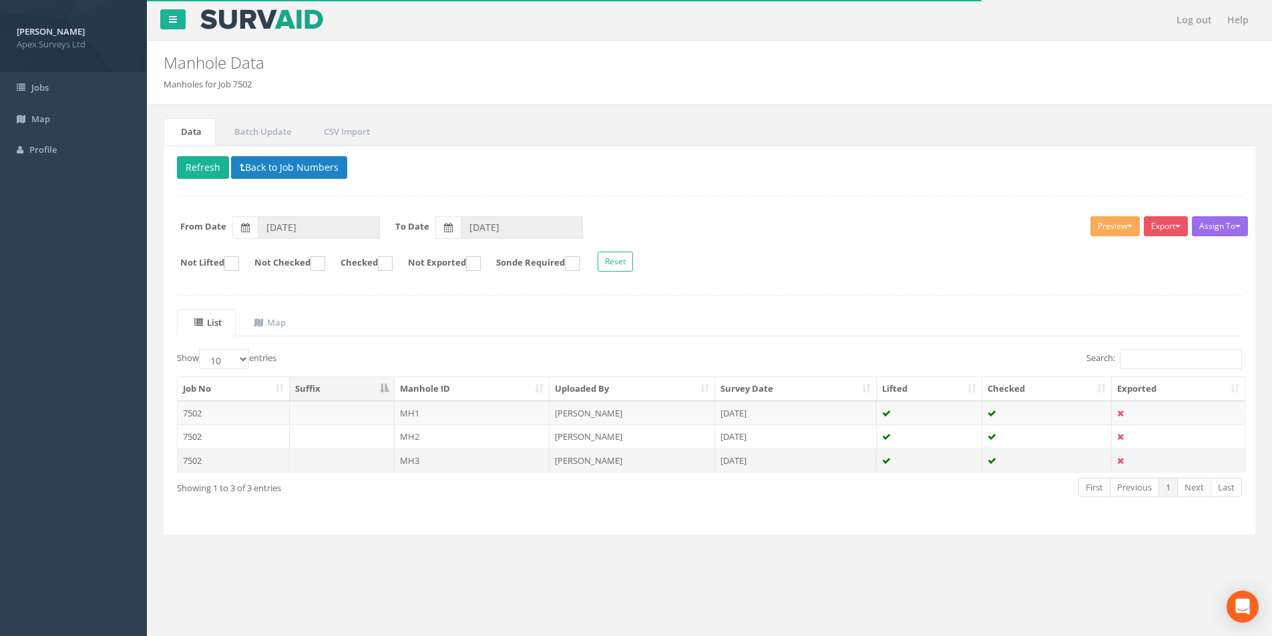
click at [423, 459] on td "MH3" at bounding box center [473, 461] width 156 height 24
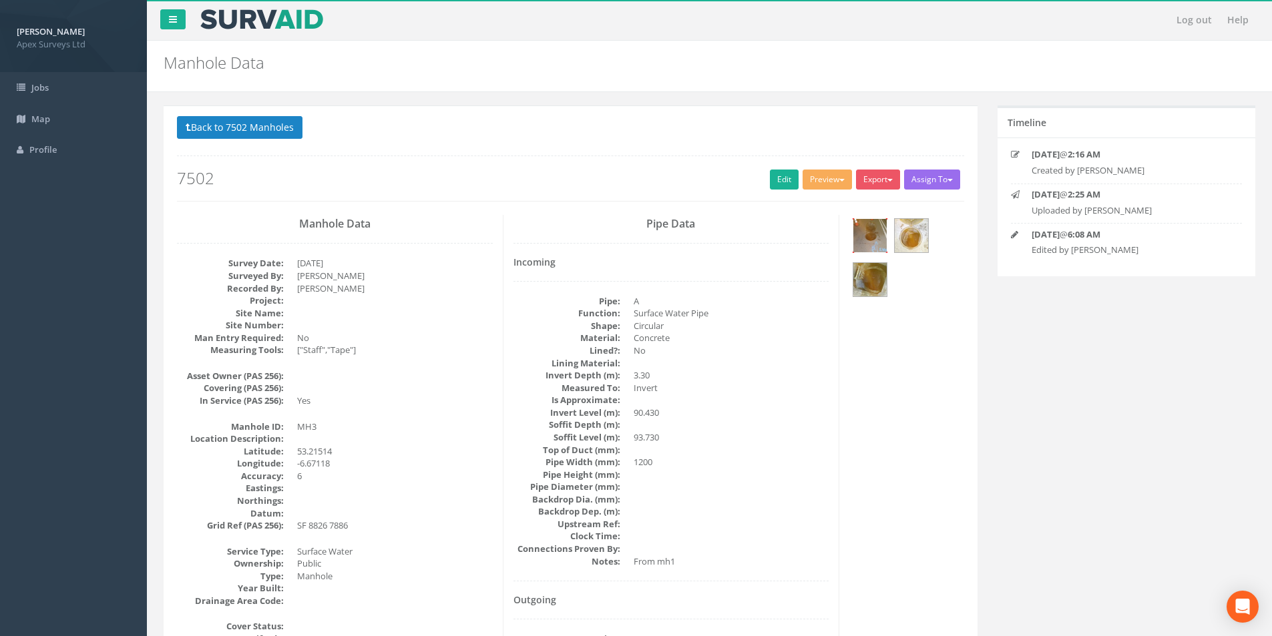
click at [866, 236] on img at bounding box center [869, 235] width 33 height 33
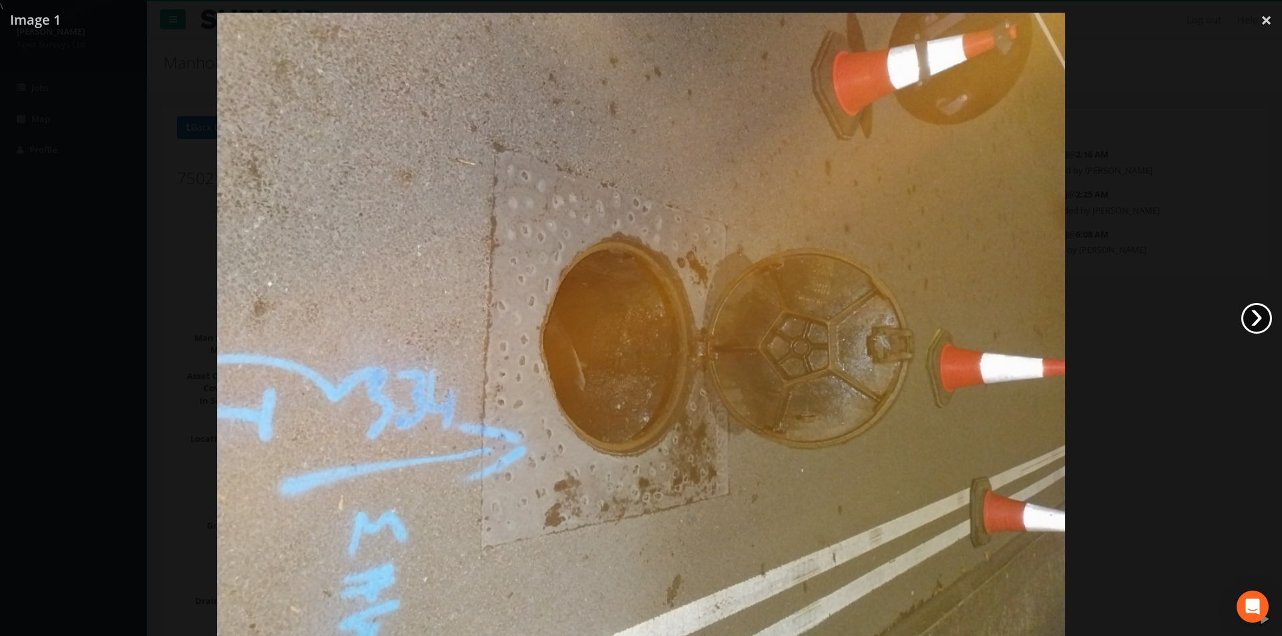
click at [1264, 319] on link "›" at bounding box center [1256, 318] width 31 height 31
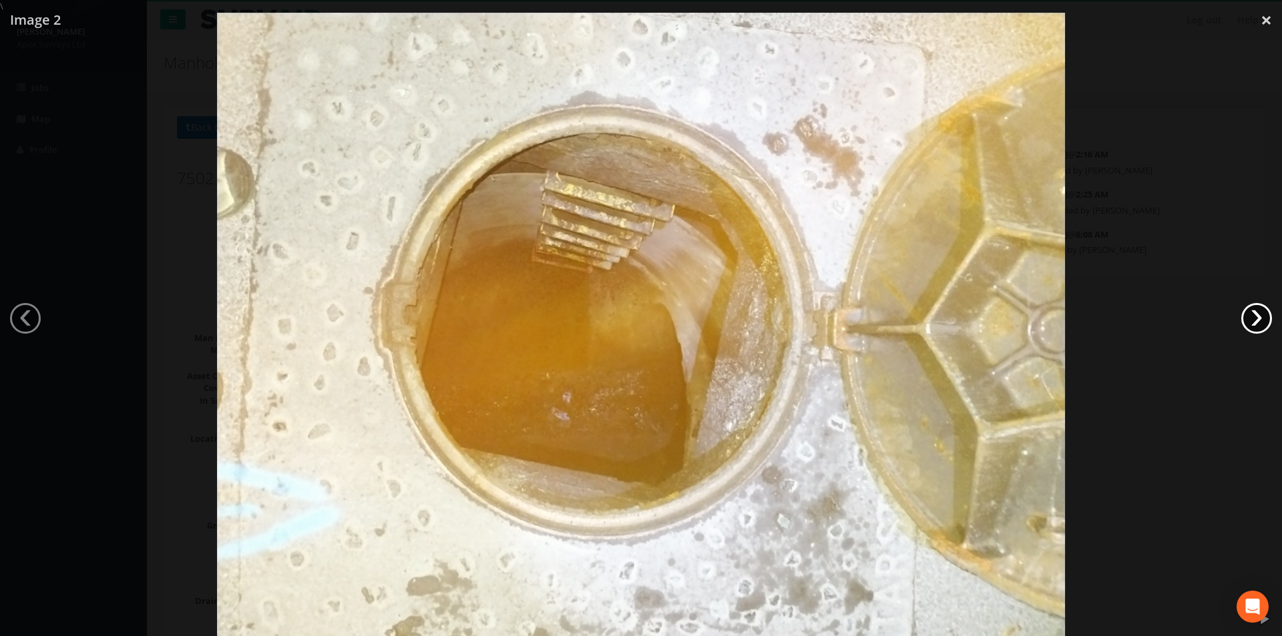
click at [1264, 319] on link "›" at bounding box center [1256, 318] width 31 height 31
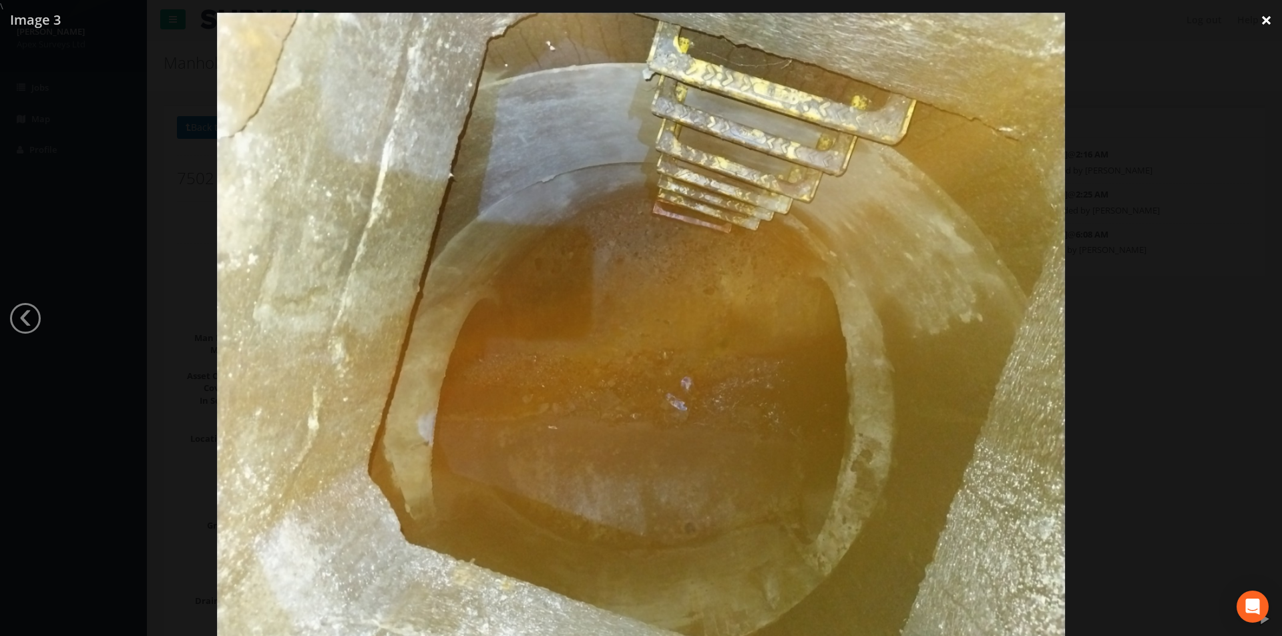
click at [1269, 22] on link "×" at bounding box center [1265, 20] width 31 height 40
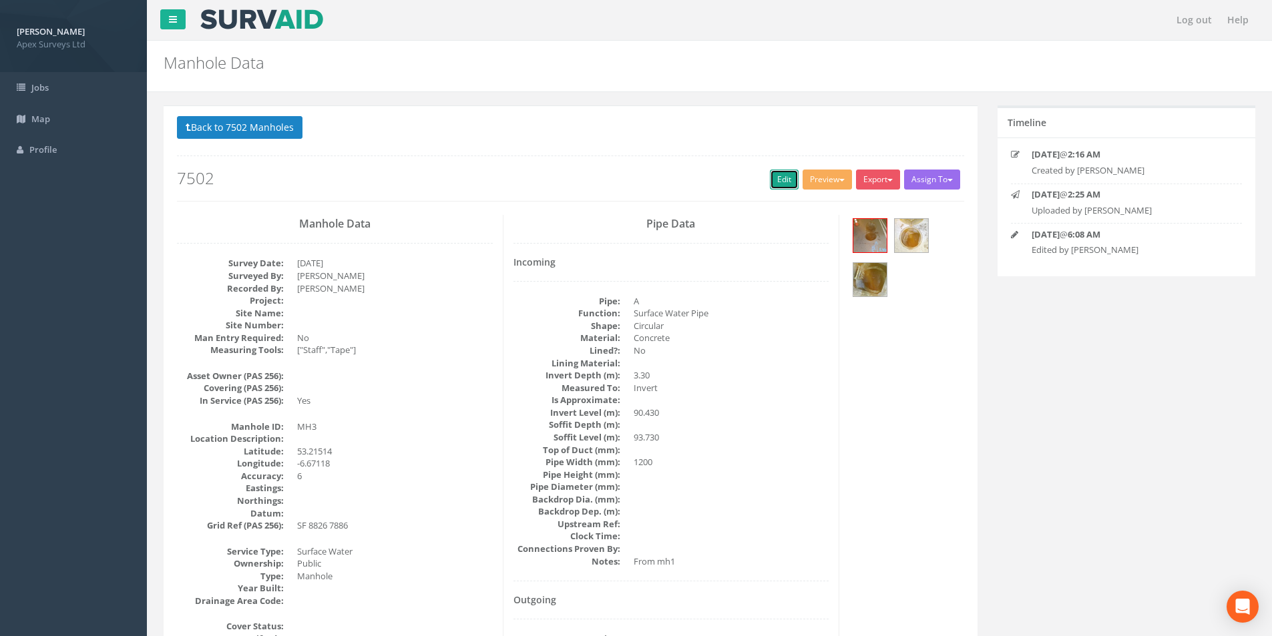
click at [776, 182] on link "Edit" at bounding box center [784, 180] width 29 height 20
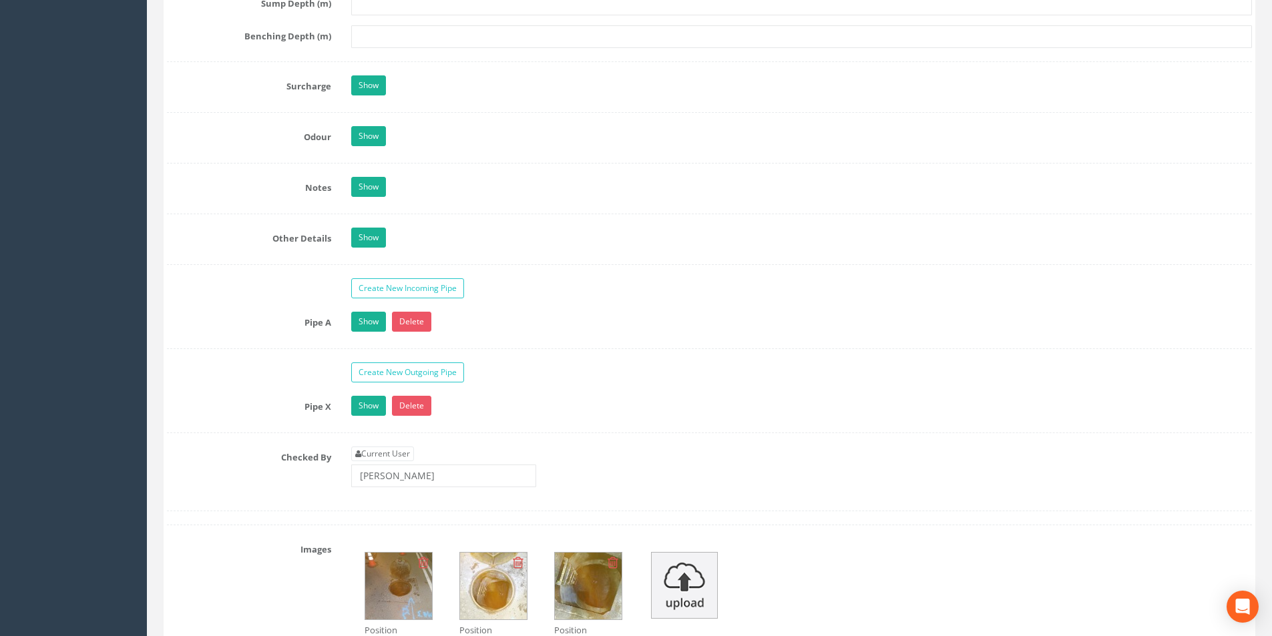
scroll to position [1936, 0]
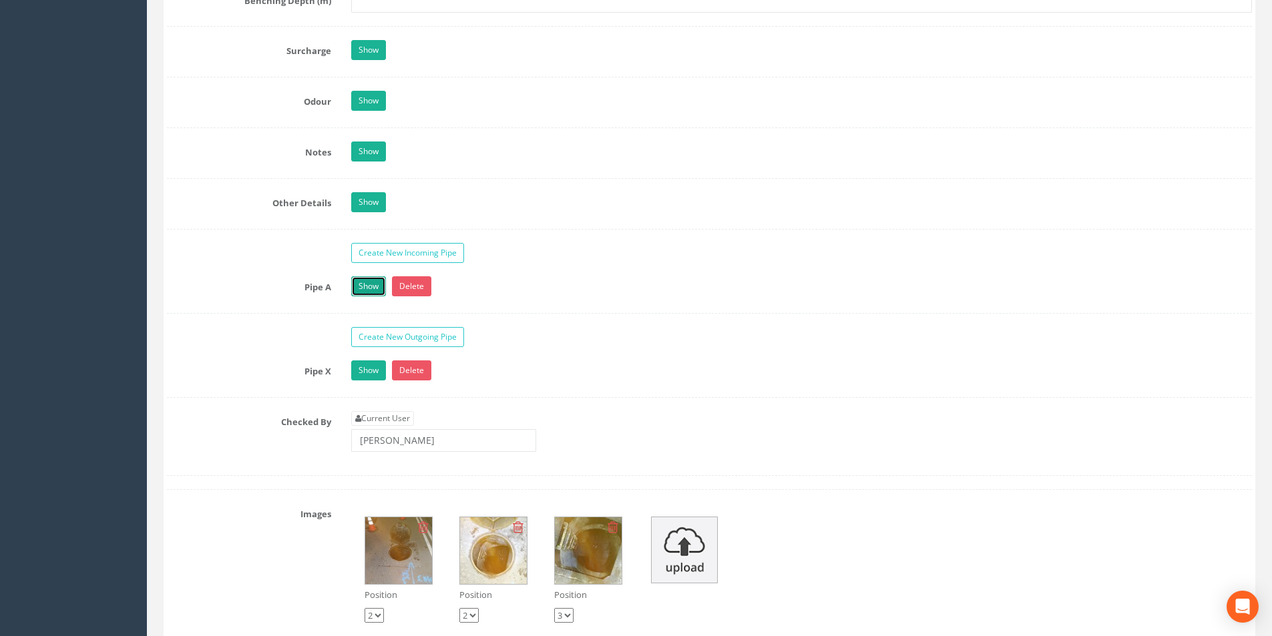
click at [370, 286] on link "Show" at bounding box center [368, 286] width 35 height 20
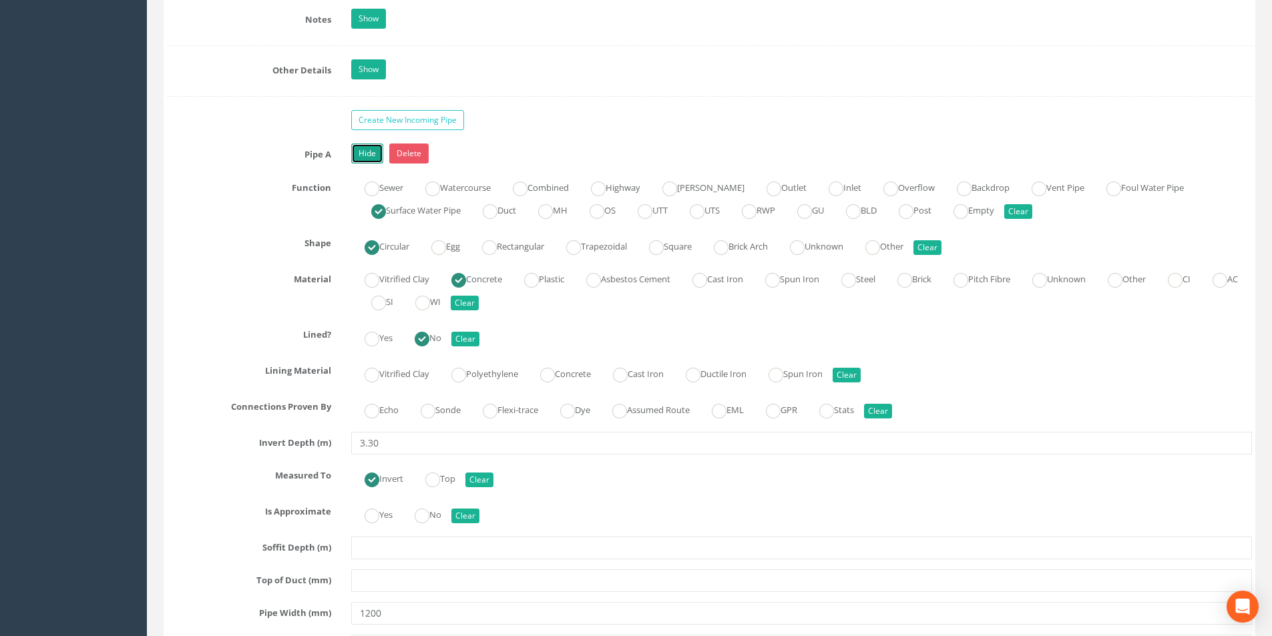
scroll to position [2069, 0]
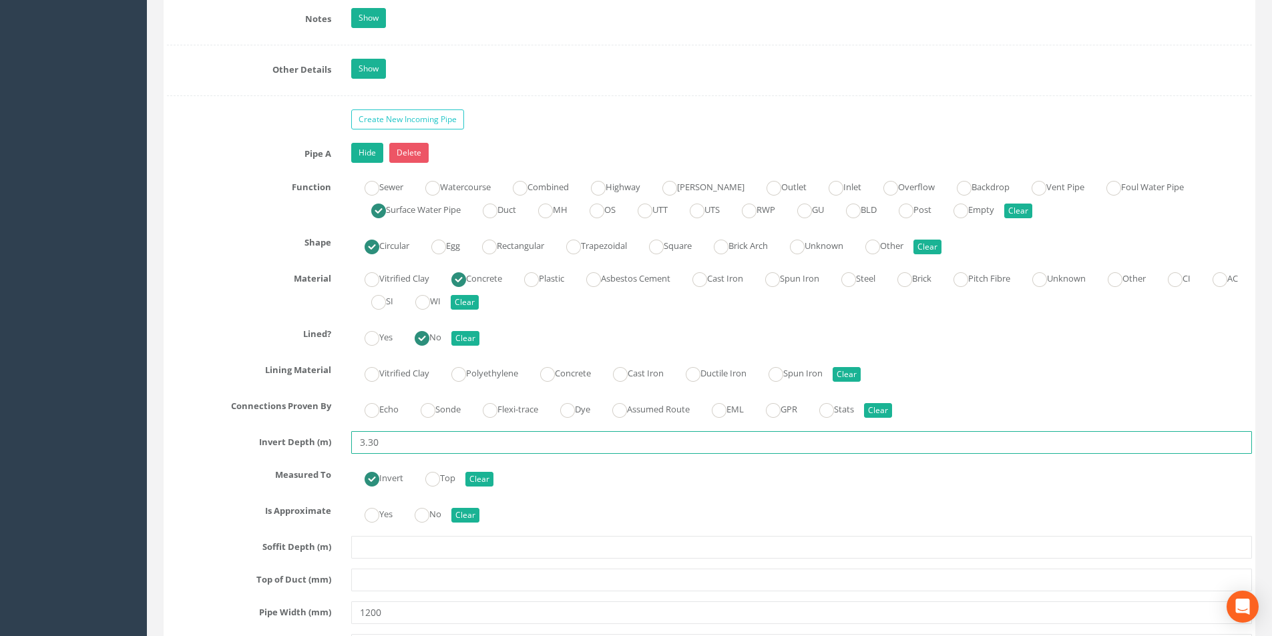
drag, startPoint x: 378, startPoint y: 447, endPoint x: 370, endPoint y: 445, distance: 8.9
click at [370, 445] on input "3.30" at bounding box center [801, 442] width 901 height 23
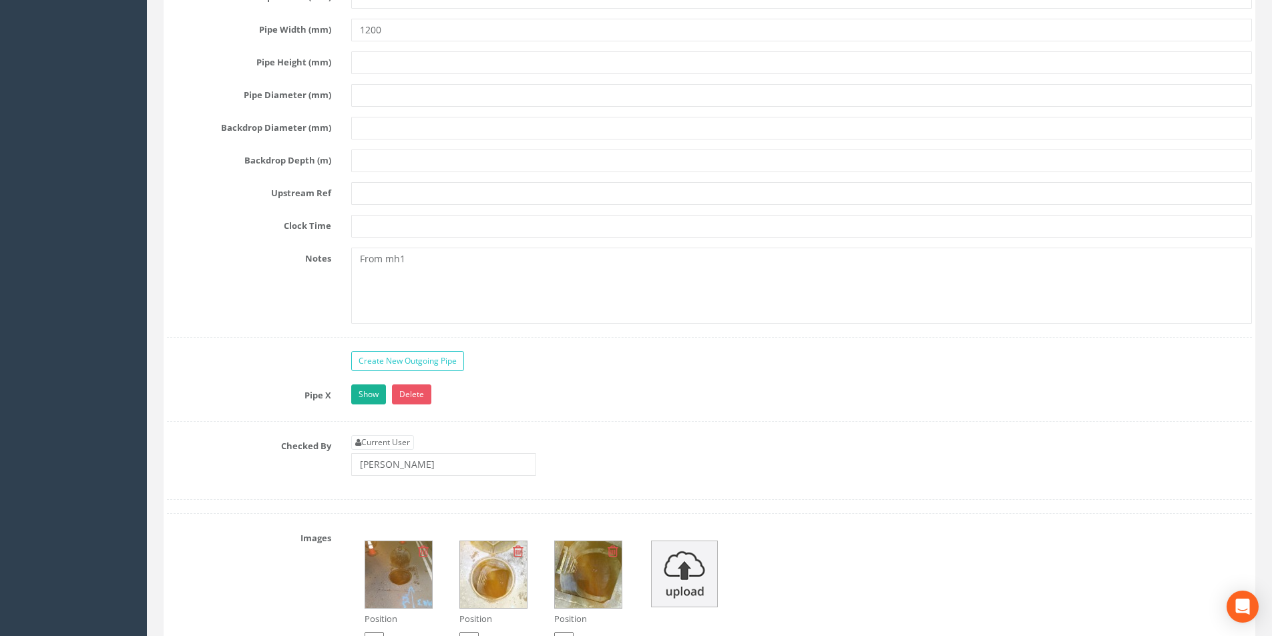
scroll to position [2670, 0]
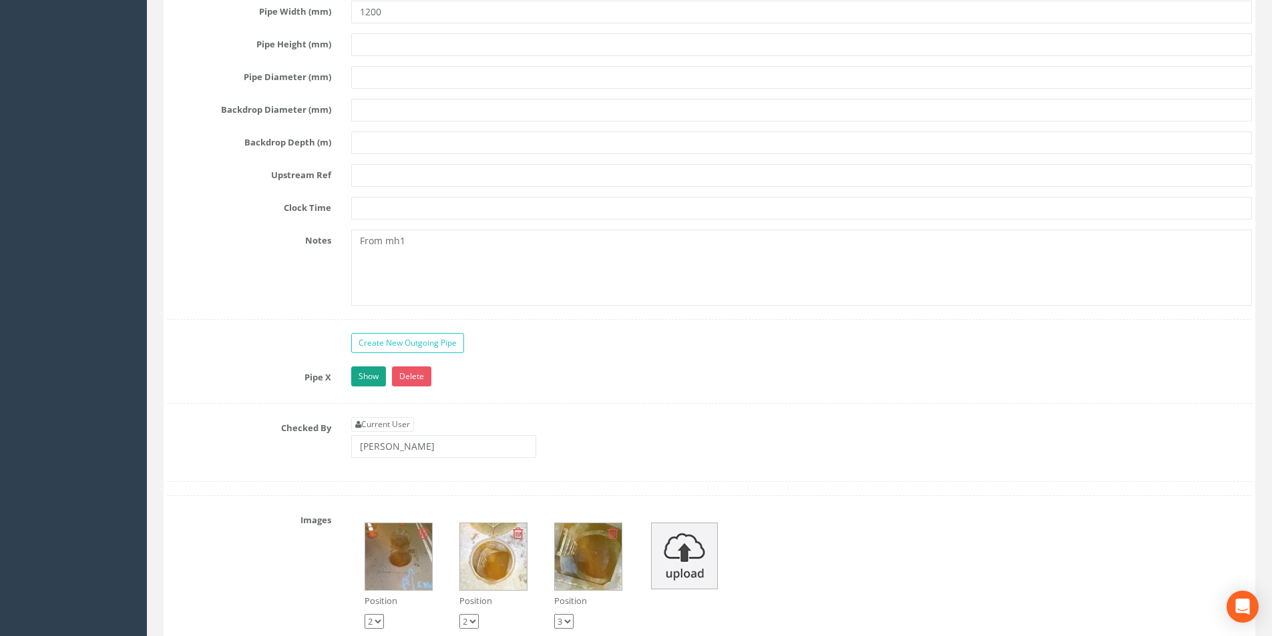
type input "3.47"
click at [355, 380] on link "Show" at bounding box center [368, 376] width 35 height 20
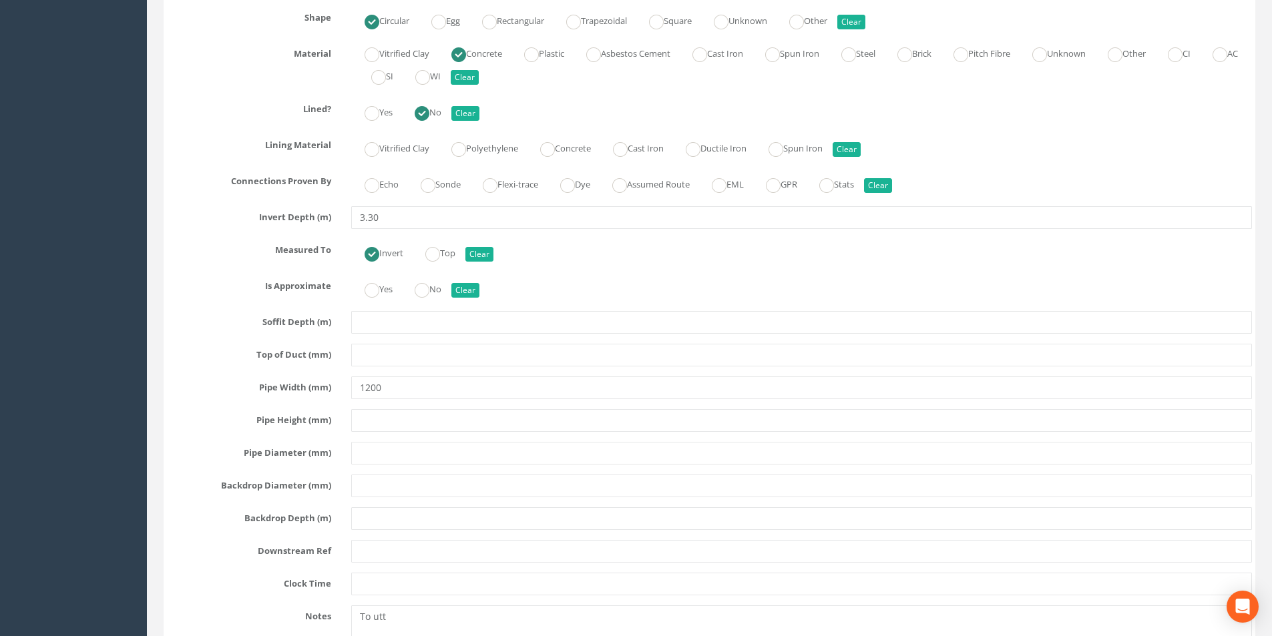
scroll to position [3137, 0]
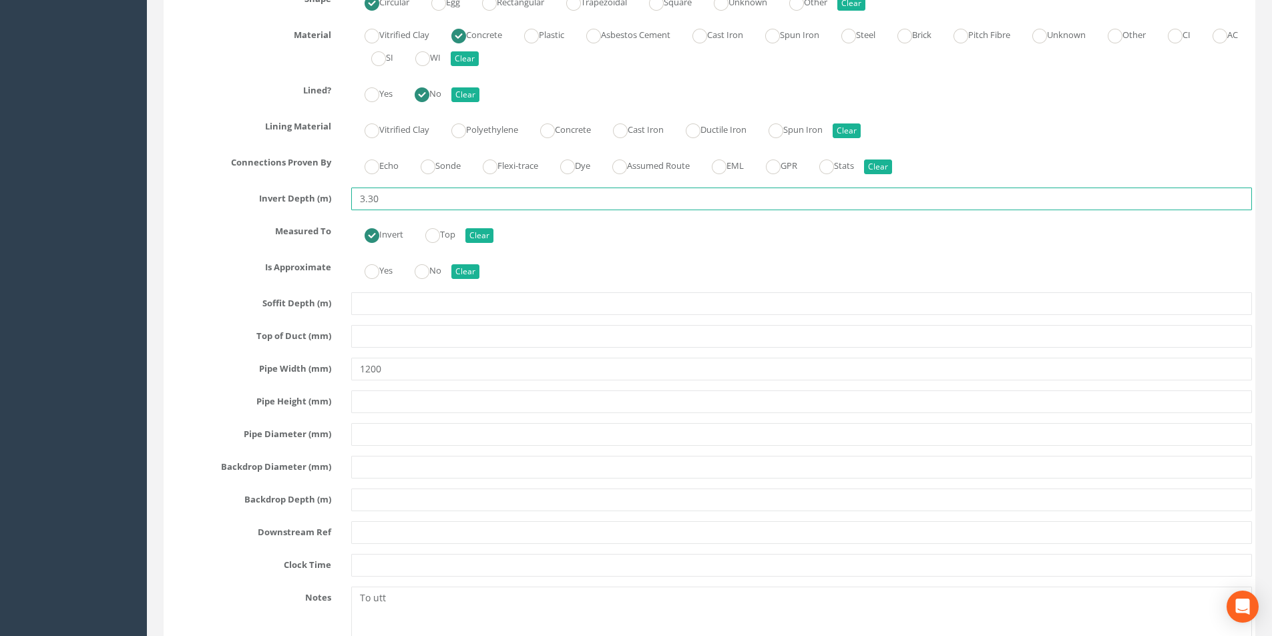
click at [382, 196] on input "3.30" at bounding box center [801, 199] width 901 height 23
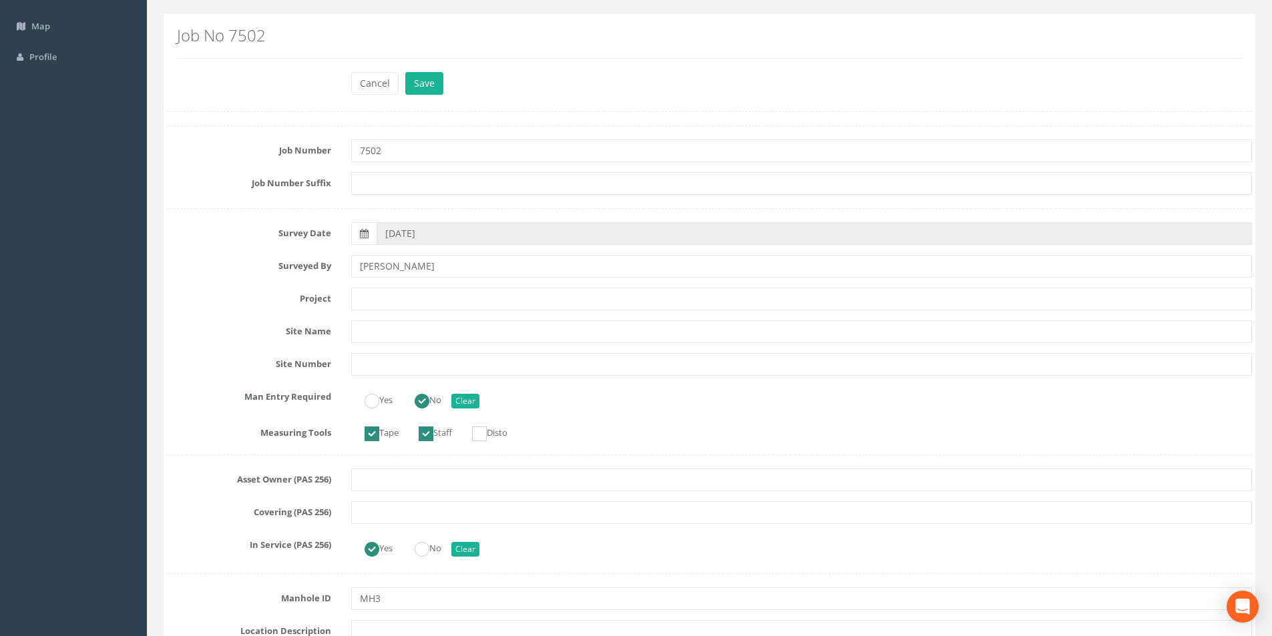
scroll to position [0, 0]
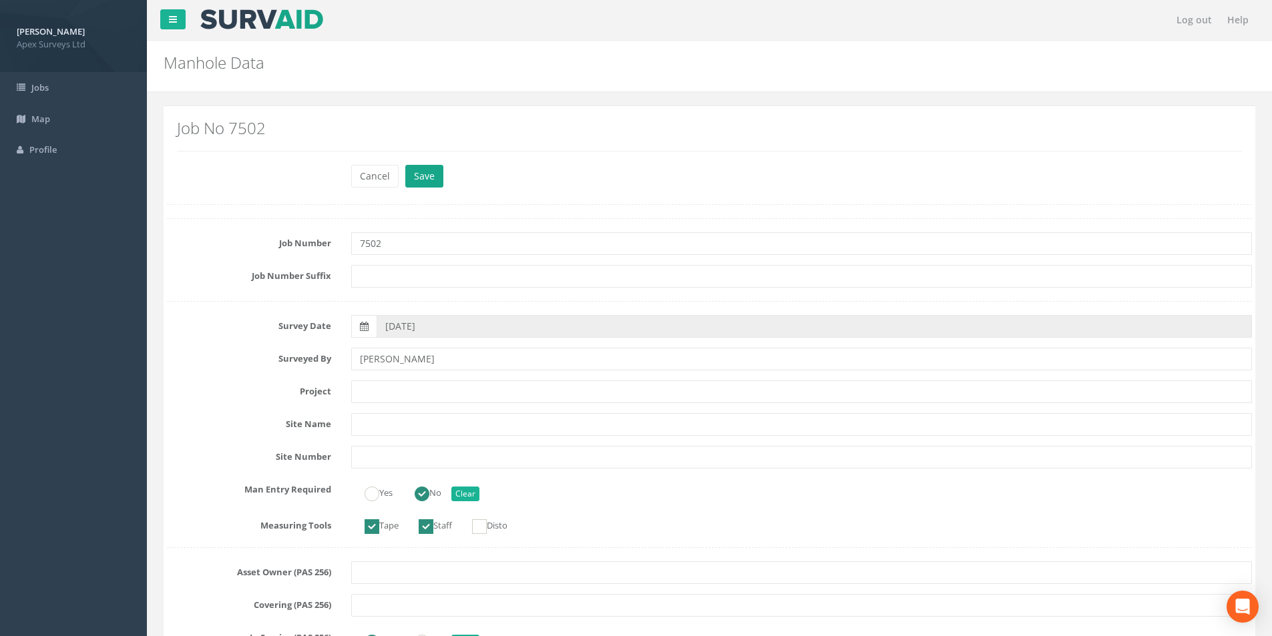
type input "3.47"
click at [419, 174] on button "Save" at bounding box center [424, 176] width 38 height 23
